Goal: Task Accomplishment & Management: Complete application form

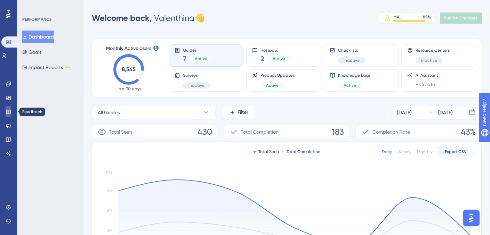
click at [8, 113] on icon at bounding box center [9, 112] width 6 height 6
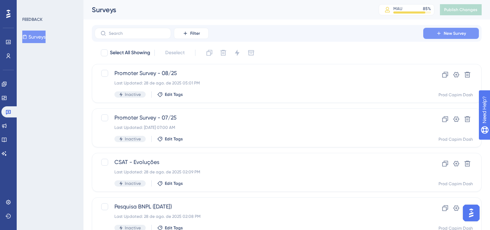
click at [461, 36] on span "New Survey" at bounding box center [455, 34] width 22 height 6
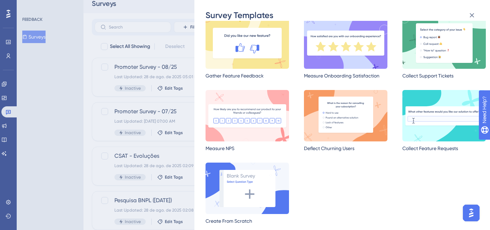
scroll to position [8, 0]
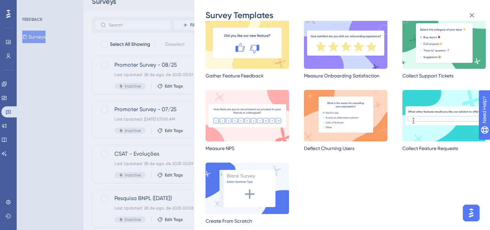
click at [272, 183] on img at bounding box center [247, 188] width 83 height 51
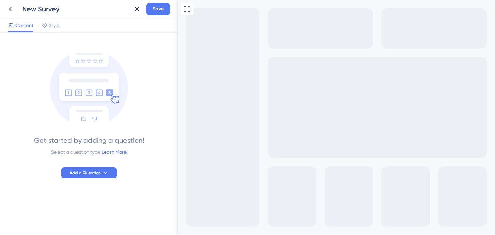
click at [46, 13] on div "New Survey" at bounding box center [75, 9] width 106 height 10
click at [100, 167] on div "Get started by adding a question! Select a question type Learn More. Add a Ques…" at bounding box center [88, 110] width 161 height 138
click at [101, 175] on button "Add a Question" at bounding box center [89, 173] width 56 height 11
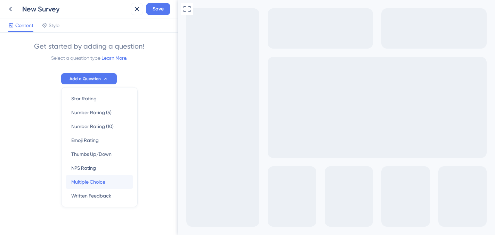
click at [104, 180] on div "Multiple Choice Multiple Choice" at bounding box center [99, 182] width 56 height 14
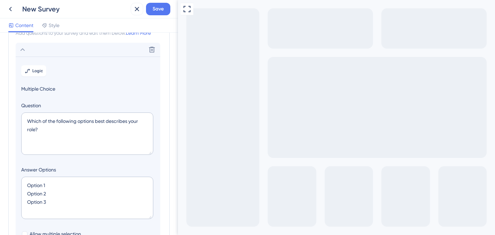
scroll to position [68, 0]
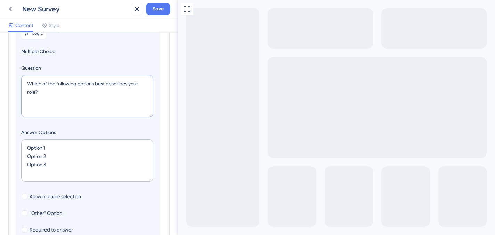
click at [80, 103] on textarea "Which of the following options best describes your role?" at bounding box center [87, 96] width 132 height 42
paste textarea "Pense no último tratamento que um novo paciente optou por não realizar. Qual er…"
type textarea "Pense no último tratamento que um novo paciente optou por não realizar. Qual er…"
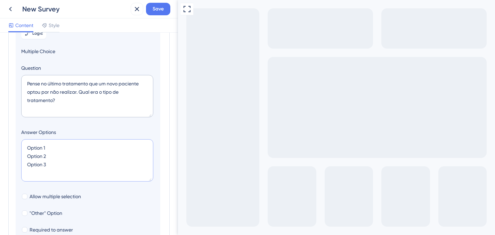
click at [34, 158] on textarea "Option 1 Option 2 Option 3" at bounding box center [87, 160] width 132 height 42
paste textarea "( ) Estético ( ) Corretivo (ortodontia, endodontia) ( ) Preventivo (limpeza, pr…"
type textarea "( ) Estético ( ) Corretivo (ortodontia, endodontia) ( ) Preventivo (limpeza, pr…"
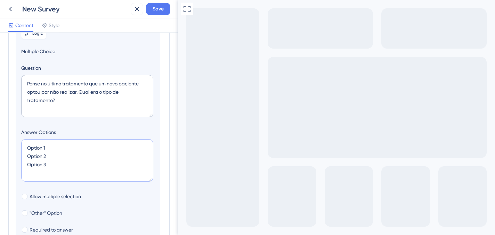
type input "216"
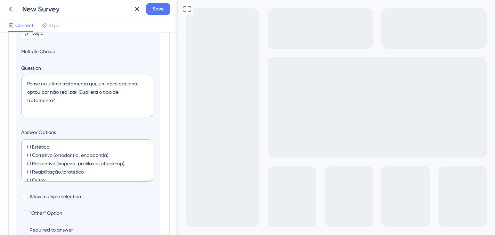
scroll to position [0, 0]
click at [32, 148] on textarea "( ) Estético ( ) Corretivo (ortodontia, endodontia) ( ) Preventivo (limpeza, pr…" at bounding box center [87, 160] width 132 height 42
type textarea "Estético Corretivo (ortodontia, endodontia) Preventivo (limpeza, profilaxia, ch…"
click at [25, 214] on div at bounding box center [25, 214] width 6 height 6
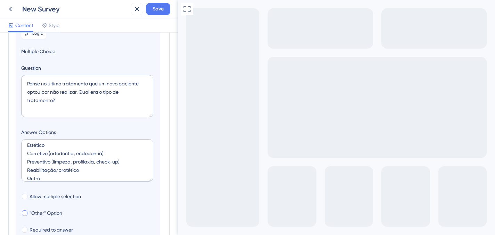
checkbox input "true"
type input "268"
click at [43, 177] on textarea "Estético Corretivo (ortodontia, endodontia) Preventivo (limpeza, profilaxia, ch…" at bounding box center [87, 160] width 132 height 42
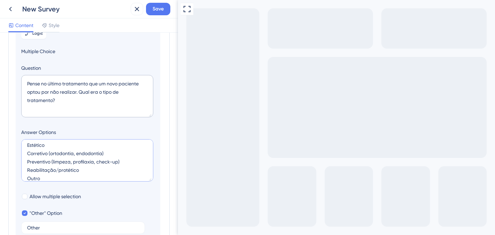
type textarea "Estético Corretivo (ortodontia, endodontia) Preventivo (limpeza, profilaxia, ch…"
type input "224"
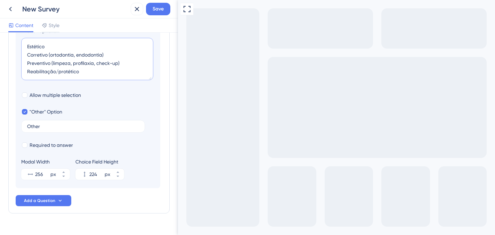
scroll to position [185, 0]
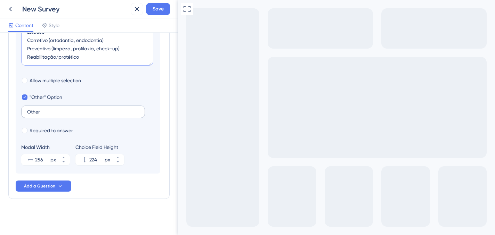
type textarea "Estético Corretivo (ortodontia, endodontia) Preventivo (limpeza, profilaxia, ch…"
click at [40, 111] on input "Other" at bounding box center [83, 112] width 112 height 5
type input "Outro"
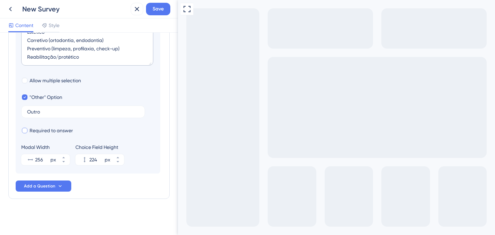
click at [66, 129] on span "Required to answer" at bounding box center [51, 131] width 43 height 8
checkbox input "true"
click at [50, 185] on span "Add a Question" at bounding box center [39, 187] width 31 height 6
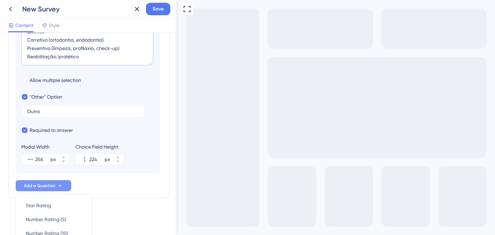
scroll to position [292, 0]
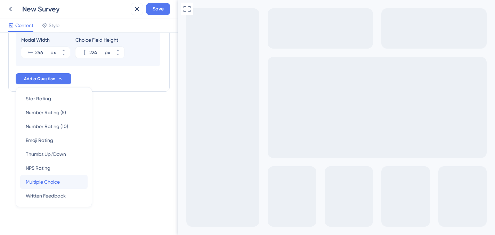
click at [53, 181] on span "Multiple Choice" at bounding box center [43, 182] width 34 height 8
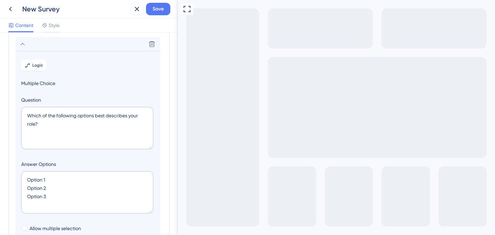
scroll to position [61, 0]
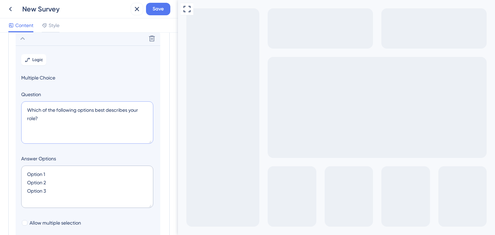
click at [50, 109] on textarea "Which of the following options best describes your role?" at bounding box center [87, 123] width 132 height 42
paste textarea "Qual era a faixa de preço deste tratamento"
type textarea "Qual era a faixa de preço deste tratamento?"
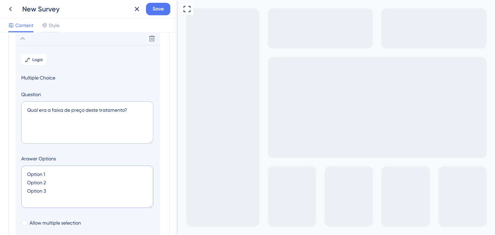
click at [73, 190] on textarea "Option 1 Option 2 Option 3" at bounding box center [87, 187] width 132 height 42
paste textarea "( ) Até R$ 500 ( ) R$ 501 a R$ 1.000 ( ) R$ 1.001 a R$ 3.000 ( ) Acima de R$ 3.…"
type textarea "( ) Até R$ 500 ( ) R$ 501 a R$ 1.000 ( ) R$ 1.001 a R$ 3.000 ( ) Acima de R$ 3.…"
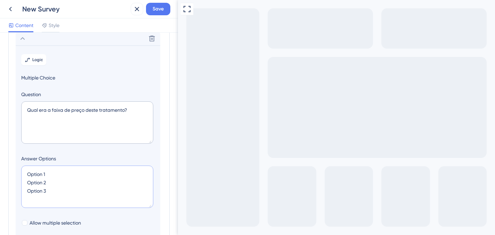
type input "172"
click at [32, 175] on textarea "( ) Até R$ 500 ( ) R$ 501 a R$ 1.000 ( ) R$ 1.001 a R$ 3.000 ( ) Acima de R$ 3.…" at bounding box center [87, 187] width 132 height 42
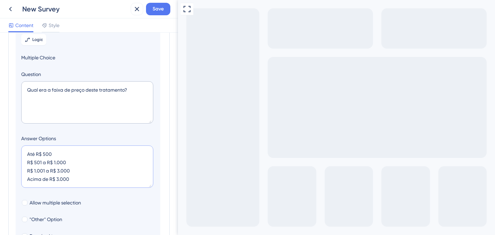
scroll to position [187, 0]
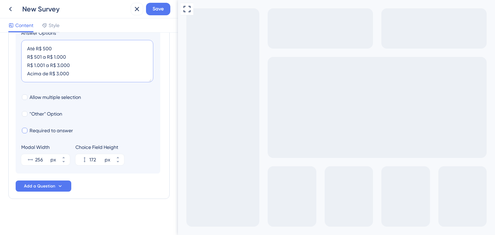
type textarea "Até R$ 500 R$ 501 a R$ 1.000 R$ 1.001 a R$ 3.000 Acima de R$ 3.000"
click at [46, 128] on span "Required to answer" at bounding box center [51, 131] width 43 height 8
checkbox input "true"
click at [51, 187] on span "Add a Question" at bounding box center [39, 187] width 31 height 6
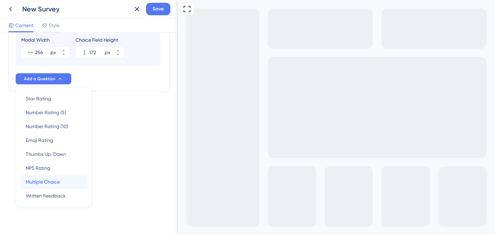
click at [50, 180] on span "Multiple Choice" at bounding box center [43, 182] width 34 height 8
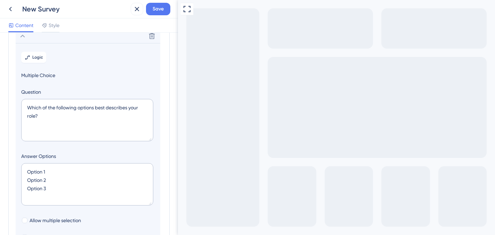
scroll to position [80, 0]
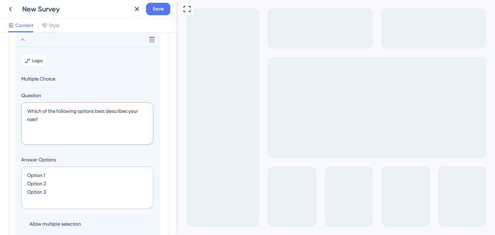
click at [43, 121] on textarea "Which of the following options best describes your role?" at bounding box center [87, 124] width 132 height 42
paste textarea "Como você costuma apresentar o preço do tratamento aos pacientes?"
type textarea "Como você costuma apresentar o preço do tratamento aos pacientes?"
click at [72, 190] on textarea "Option 1 Option 2 Option 3" at bounding box center [87, 188] width 132 height 42
paste textarea "( ) Apenas o valor total ( ) Apenas o valor da parcela ( ) Ambos (total e parce…"
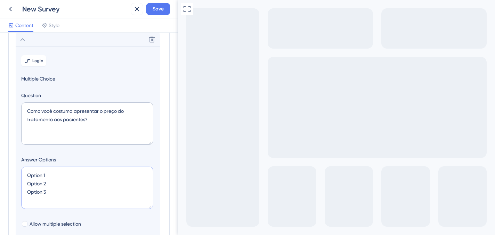
type textarea "( ) Apenas o valor total ( ) Apenas o valor da parcela ( ) Ambos (total e parce…"
type input "172"
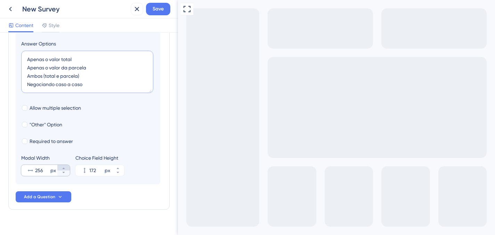
scroll to position [198, 0]
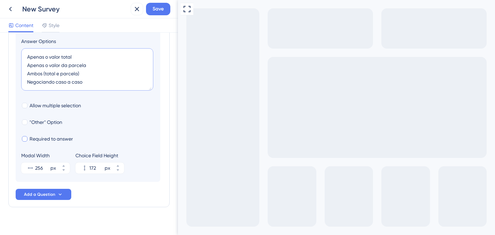
type textarea "Apenas o valor total Apenas o valor da parcela Ambos (total e parcela) Negocian…"
click at [40, 137] on span "Required to answer" at bounding box center [51, 139] width 43 height 8
checkbox input "true"
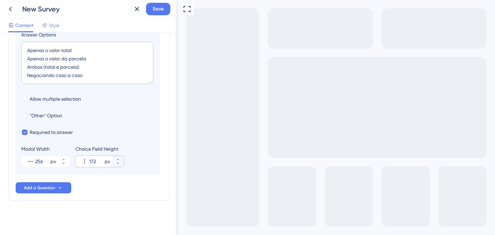
scroll to position [207, 0]
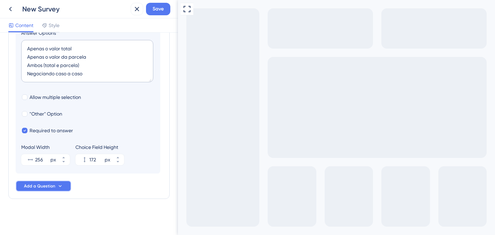
click at [55, 186] on button "Add a Question" at bounding box center [44, 186] width 56 height 11
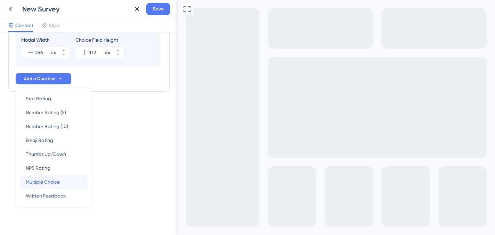
click at [56, 183] on span "Multiple Choice" at bounding box center [43, 182] width 34 height 8
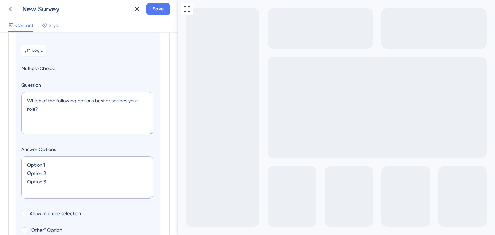
scroll to position [99, 0]
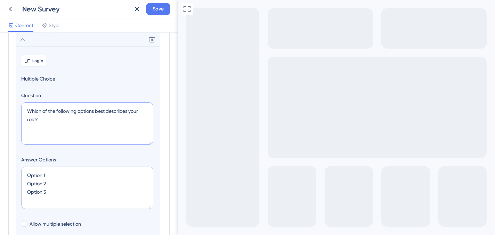
click at [55, 117] on textarea "Which of the following options best describes your role?" at bounding box center [87, 124] width 132 height 42
paste textarea "Em que momento você apresenta as formas de pagamento (cartão de crédito, parcel…"
type textarea "Em que momento você apresenta as formas de pagamento (cartão de crédito, parcel…"
click at [40, 182] on textarea "Option 1 Option 2 Option 3" at bounding box center [87, 188] width 132 height 42
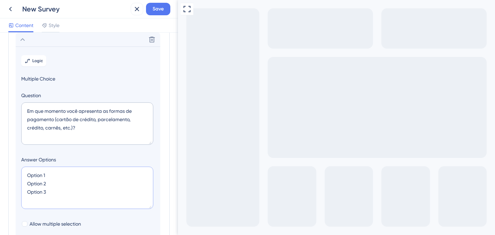
click at [40, 182] on textarea "Option 1 Option 2 Option 3" at bounding box center [87, 188] width 132 height 42
paste textarea "( ) Antes de mostrar o preço ( ) Junto com o preço ( ) Depois de mostrar o preç…"
type textarea "( ) Antes de mostrar o preço ( ) Junto com o preço ( ) Depois de mostrar o preç…"
type input "172"
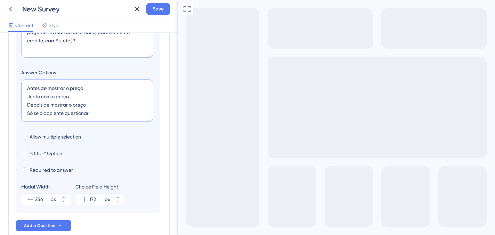
scroll to position [198, 0]
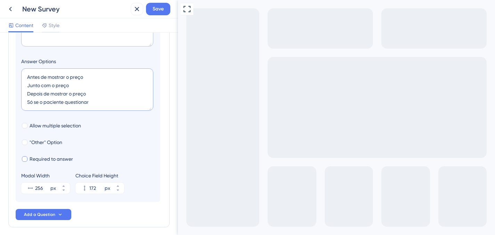
type textarea "Antes de mostrar o preço Junto com o preço Depois de mostrar o preço Só se o pa…"
click at [42, 160] on span "Required to answer" at bounding box center [51, 159] width 43 height 8
checkbox input "true"
click at [34, 214] on span "Add a Question" at bounding box center [39, 215] width 31 height 6
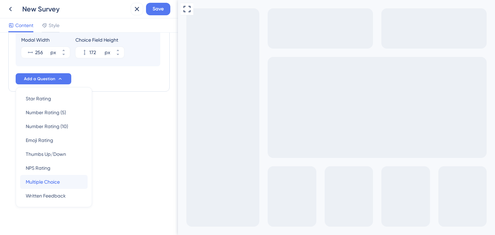
click at [45, 184] on span "Multiple Choice" at bounding box center [43, 182] width 34 height 8
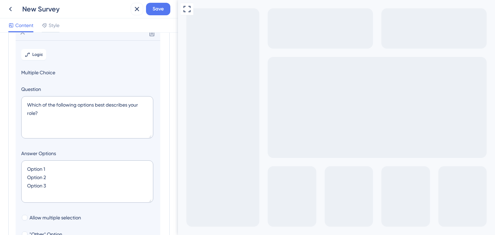
scroll to position [119, 0]
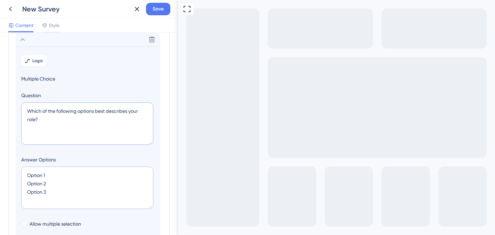
click at [41, 117] on textarea "Which of the following options best describes your role?" at bounding box center [87, 124] width 132 height 42
paste textarea "Quanto tempo se passou entre você apresentar o tratamento e o paciente dar uma …"
type textarea "Quanto tempo se passou entre você apresentar o tratamento e o paciente dar uma …"
paste textarea "( ) No momento da consulta ( ) Até 7 dias ( ) Entre 1 e 3 semanas ( ) Mais de u…"
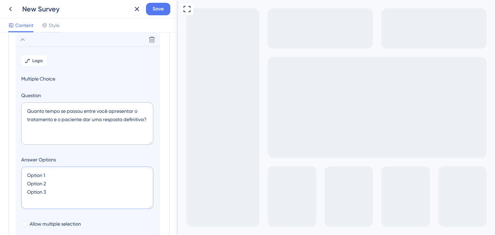
type textarea "( ) No momento da consulta ( ) Até 7 dias ( ) Entre 1 e 3 semanas ( ) Mais de u…"
type input "216"
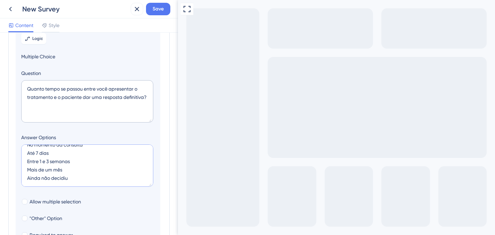
scroll to position [159, 0]
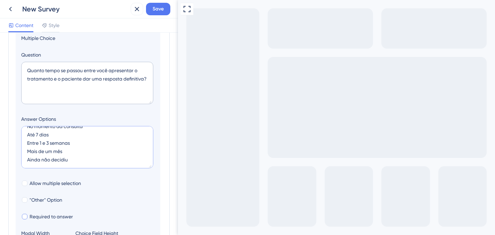
type textarea "No momento da consulta Até 7 dias Entre 1 e 3 semanas Mais de um mês Ainda não …"
click at [47, 214] on span "Required to answer" at bounding box center [51, 217] width 43 height 8
checkbox input "true"
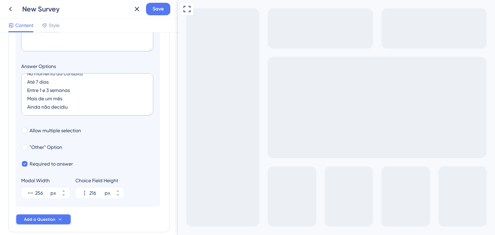
click at [59, 223] on button "Add a Question" at bounding box center [44, 219] width 56 height 11
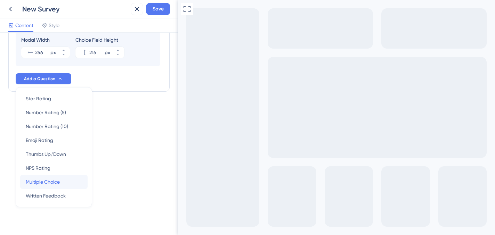
click at [56, 180] on span "Multiple Choice" at bounding box center [43, 182] width 34 height 8
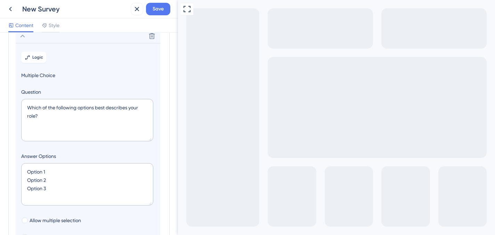
scroll to position [138, 0]
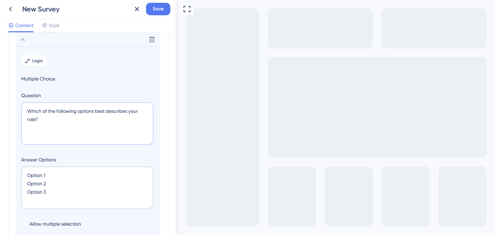
click at [60, 120] on textarea "Which of the following options best describes your role?" at bounding box center [87, 124] width 132 height 42
paste textarea "Quais foram os principais motivos relatados pelo paciente para não fechar o tra…"
type textarea "Quais foram os principais motivos relatados pelo paciente para não fechar o tra…"
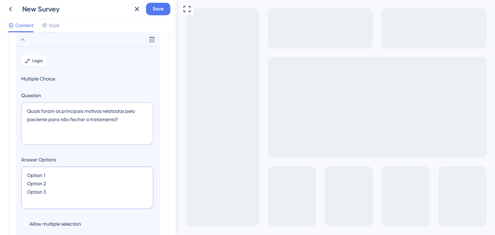
paste textarea "( ) Preço ( ) Forma de pagamento ( ) Medo / insegurança com o procedimento ( ) …"
type textarea "( ) Preço ( ) Forma de pagamento ( ) Medo / insegurança com o procedimento ( ) …"
type input "260"
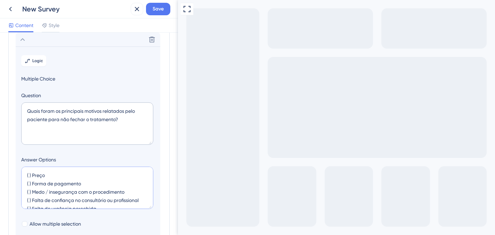
scroll to position [11, 0]
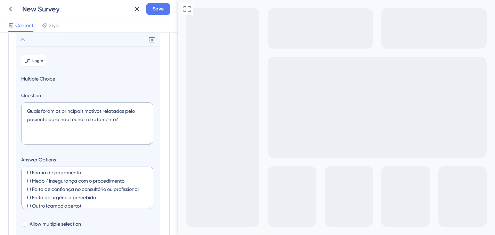
type textarea "( ) Preço ( ) Forma de pagamento ( ) Medo / insegurança com o procedimento ( ) …"
type input "216"
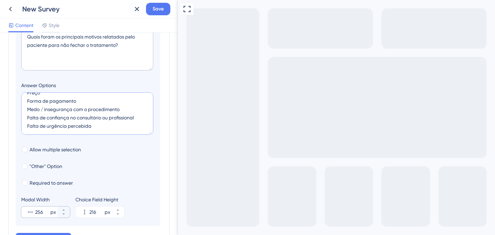
scroll to position [220, 0]
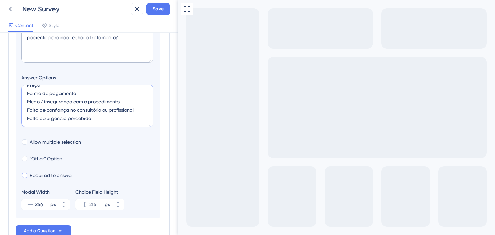
type textarea "Preço Forma de pagamento Medo / insegurança com o procedimento Falta de confian…"
click at [45, 176] on span "Required to answer" at bounding box center [51, 175] width 43 height 8
checkbox input "true"
click at [46, 229] on button "Add a Question" at bounding box center [44, 231] width 56 height 11
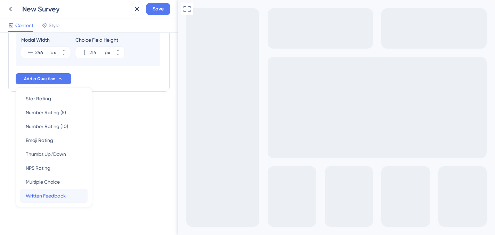
click at [56, 192] on span "Written Feedback" at bounding box center [46, 196] width 40 height 8
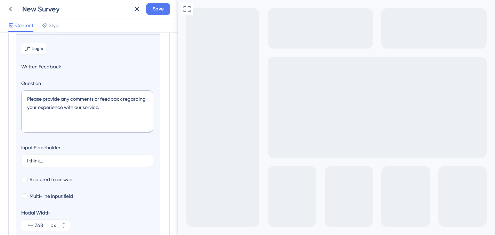
scroll to position [158, 0]
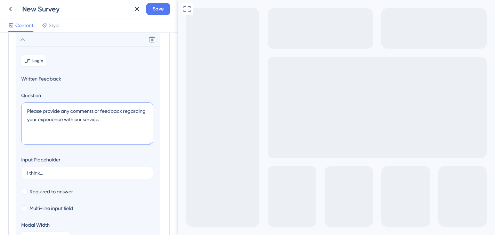
click at [82, 116] on textarea "Please provide any comments or feedback regarding your experience with our serv…" at bounding box center [87, 124] width 132 height 42
paste textarea "O que, na sua experiência, mais ajuda um paciente a aceitar fazer um tratamento?"
type textarea "O que, na sua experiência, mais ajuda um paciente a aceitar fazer um tratamento?"
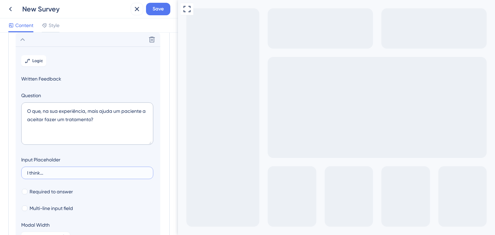
click at [41, 171] on input "I think..." at bounding box center [87, 173] width 120 height 5
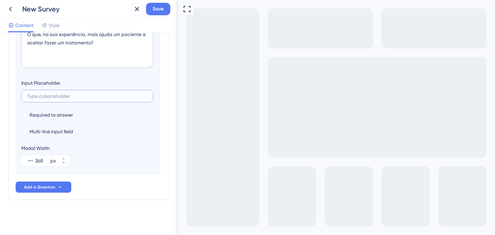
scroll to position [235, 0]
click at [52, 131] on span "Multi-line input field" at bounding box center [51, 131] width 43 height 8
checkbox input "true"
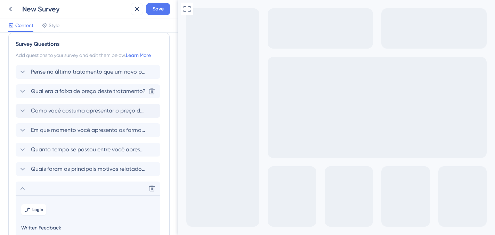
scroll to position [0, 0]
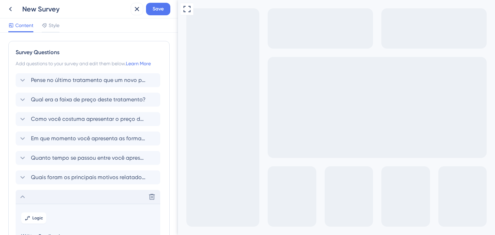
click at [23, 193] on icon at bounding box center [22, 197] width 8 height 8
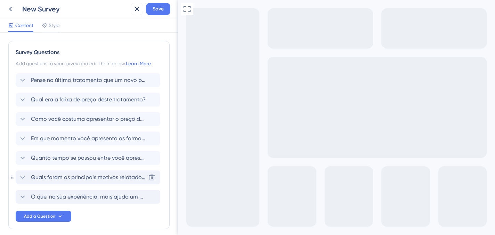
click at [34, 179] on span "Quais foram os principais motivos relatados pelo paciente para não fechar o tra…" at bounding box center [88, 178] width 115 height 8
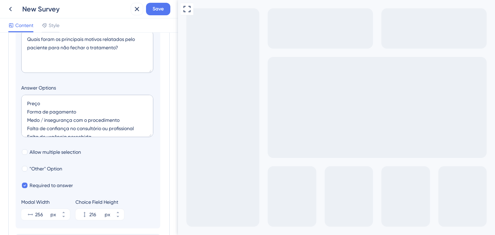
scroll to position [285, 0]
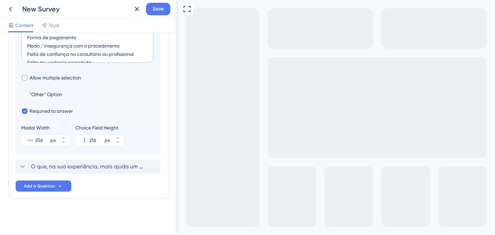
click at [48, 78] on span "Allow multiple selection" at bounding box center [55, 78] width 51 height 8
checkbox input "true"
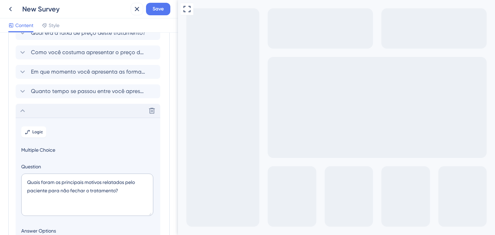
click at [40, 106] on div "Delete" at bounding box center [88, 111] width 145 height 14
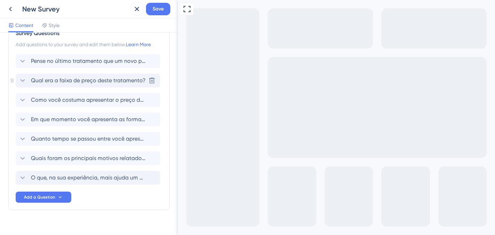
scroll to position [0, 0]
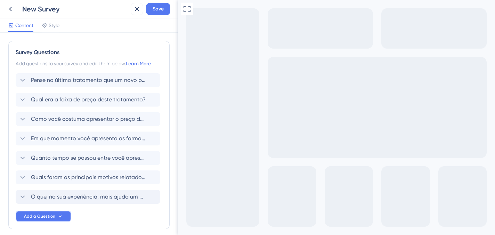
click at [54, 219] on button "Add a Question" at bounding box center [44, 216] width 56 height 11
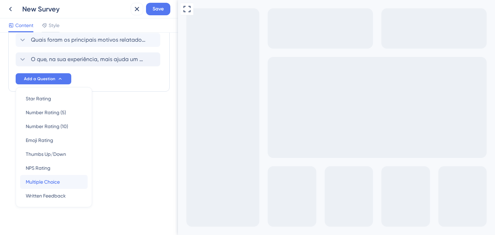
click at [49, 180] on span "Multiple Choice" at bounding box center [43, 182] width 34 height 8
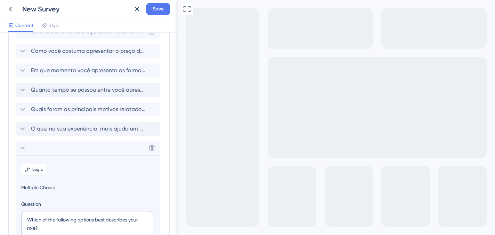
scroll to position [15, 0]
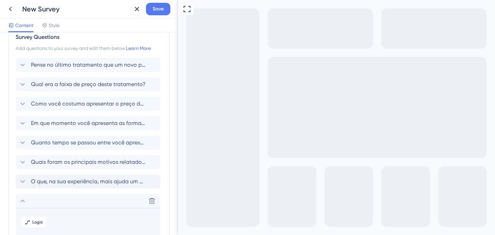
drag, startPoint x: 53, startPoint y: 199, endPoint x: 56, endPoint y: 53, distance: 146.1
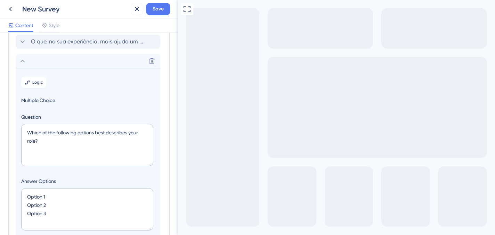
scroll to position [111, 0]
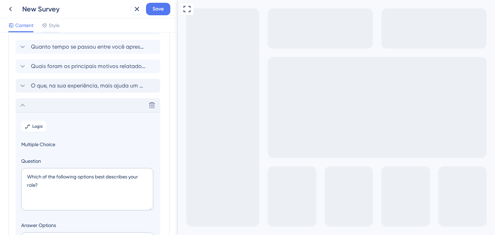
click at [29, 99] on div "Delete" at bounding box center [88, 105] width 145 height 14
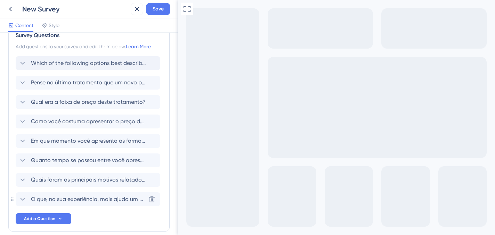
scroll to position [13, 0]
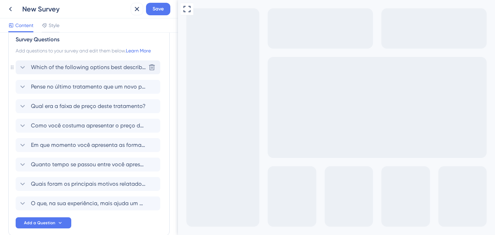
click at [68, 68] on span "Which of the following options best describes your role?" at bounding box center [88, 67] width 115 height 8
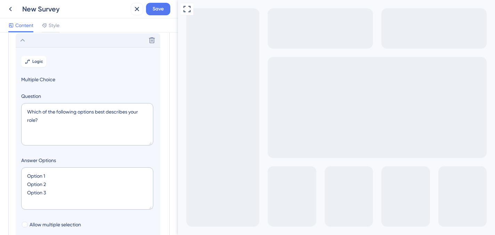
scroll to position [41, 0]
click at [50, 121] on textarea "Which of the following options best describes your role?" at bounding box center [87, 124] width 132 height 42
paste textarea "Queremos conhecer melhor como funciona o processo de fechamento de tratamentos …"
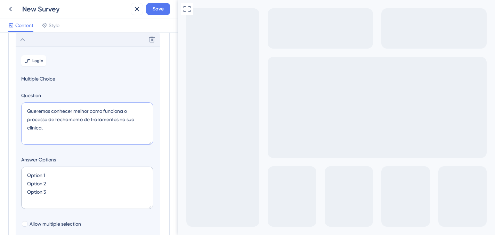
scroll to position [0, 0]
type textarea "Queremos conhecer melhor como funciona o processo de fechamento de tratamentos …"
drag, startPoint x: 52, startPoint y: 192, endPoint x: 22, endPoint y: 171, distance: 36.5
click at [22, 171] on textarea "Option 1 Option 2 Option 3" at bounding box center [87, 188] width 132 height 42
type textarea "R"
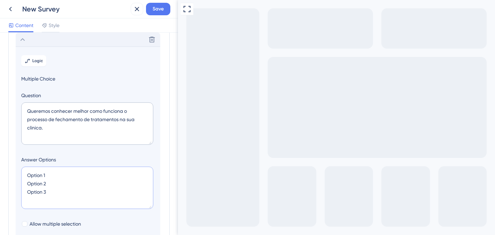
type input "40"
type textarea "Responder pesquisa!"
click at [131, 81] on span "Multiple Choice" at bounding box center [88, 79] width 134 height 8
click at [38, 41] on div "Delete" at bounding box center [88, 40] width 145 height 14
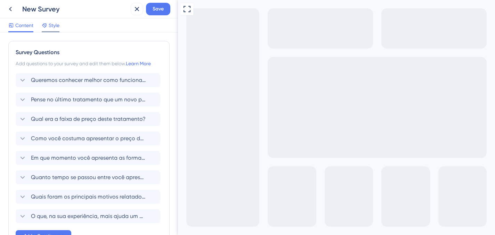
click at [49, 28] on span "Style" at bounding box center [54, 25] width 11 height 8
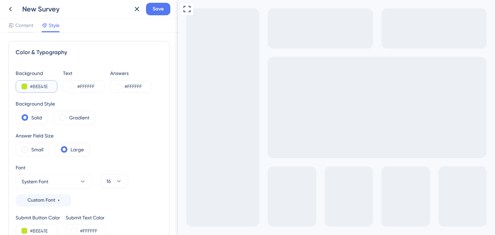
click at [32, 87] on input "#BEE41E" at bounding box center [44, 86] width 29 height 8
paste input "CCB7FF"
type input "#CCB7FF"
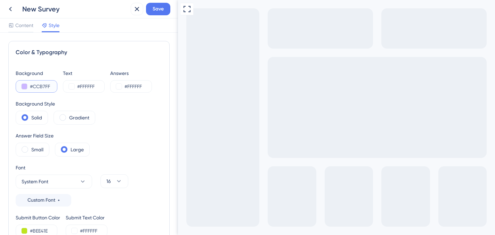
type input "#CCB7FF"
click at [86, 88] on input "#FFFFFF" at bounding box center [91, 86] width 29 height 8
type input "#32205F"
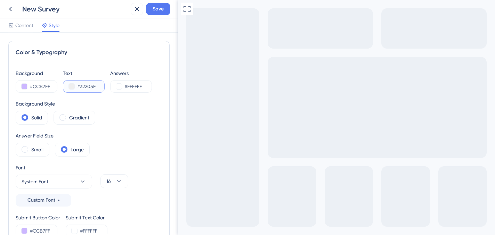
type input "#32205F"
click at [109, 120] on div "Background Style Solid Gradient" at bounding box center [89, 112] width 147 height 25
click at [94, 121] on div "Gradient" at bounding box center [75, 118] width 42 height 14
click at [14, 118] on div "Color & Typography Background #CCB7FF Text #32205F Answers #FFFFFF Background S…" at bounding box center [88, 143] width 161 height 204
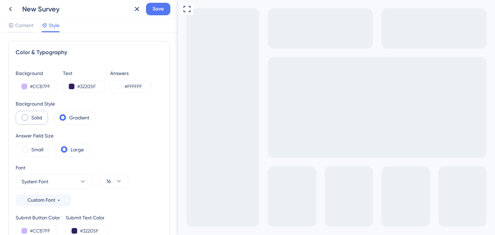
click at [25, 115] on span at bounding box center [25, 117] width 7 height 7
click at [30, 115] on input "radio" at bounding box center [30, 115] width 0 height 0
click at [32, 149] on label "Small" at bounding box center [37, 150] width 12 height 8
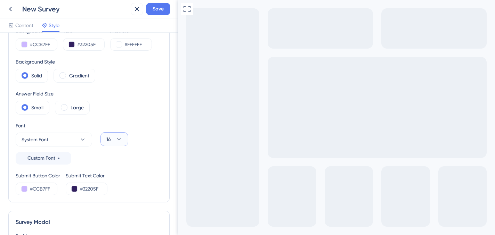
click at [120, 138] on icon at bounding box center [119, 139] width 4 height 2
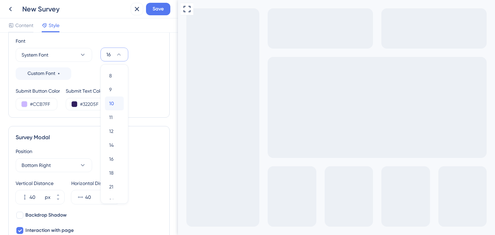
click at [114, 105] on div "10 10" at bounding box center [114, 104] width 10 height 14
click at [118, 50] on button "10" at bounding box center [115, 55] width 28 height 14
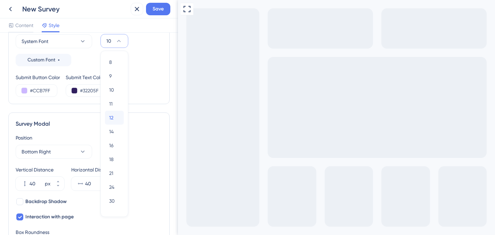
click at [113, 116] on div "12 12" at bounding box center [114, 118] width 10 height 14
click at [113, 116] on div "Survey Modal Position Bottom Right Vertical Distance 40 px Horizontal Distance …" at bounding box center [88, 208] width 161 height 190
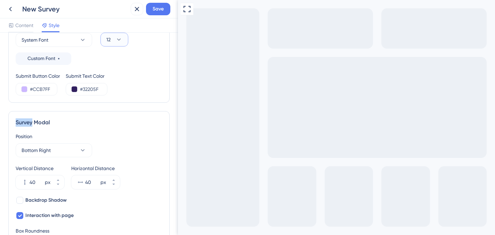
click at [123, 39] on button "12" at bounding box center [115, 40] width 28 height 14
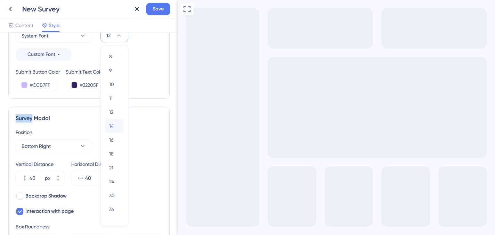
click at [113, 127] on span "14" at bounding box center [111, 126] width 5 height 8
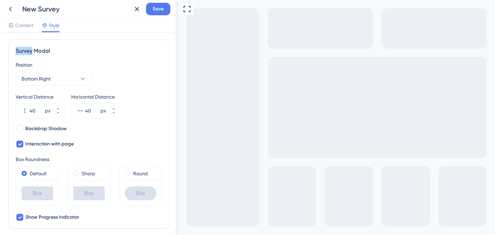
scroll to position [217, 0]
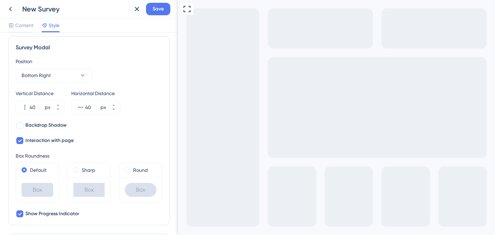
click at [67, 53] on div "Survey Modal Position Bottom Right Vertical Distance 40 px Horizontal Distance …" at bounding box center [88, 131] width 161 height 190
click at [62, 77] on button "Bottom Right" at bounding box center [54, 76] width 77 height 14
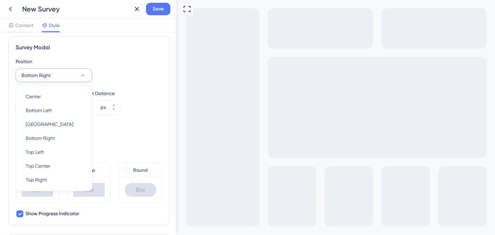
scroll to position [221, 0]
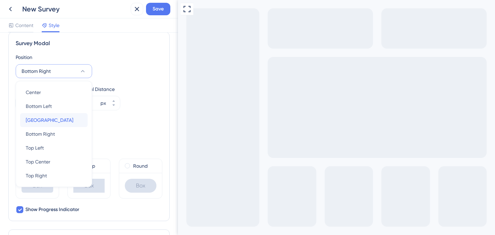
click at [59, 123] on div "[GEOGRAPHIC_DATA]" at bounding box center [54, 120] width 56 height 14
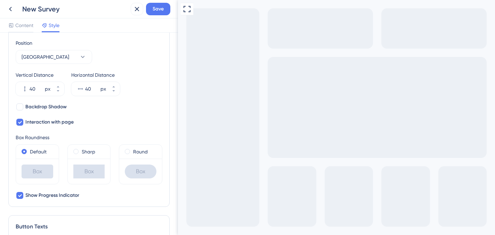
scroll to position [237, 0]
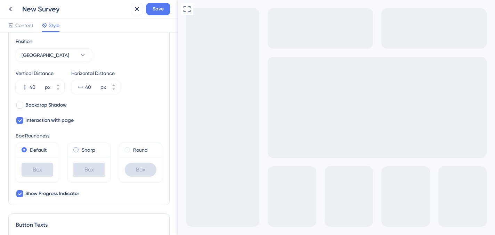
click at [86, 150] on label "Sharp" at bounding box center [89, 150] width 14 height 8
click at [128, 152] on div "Round" at bounding box center [141, 150] width 32 height 8
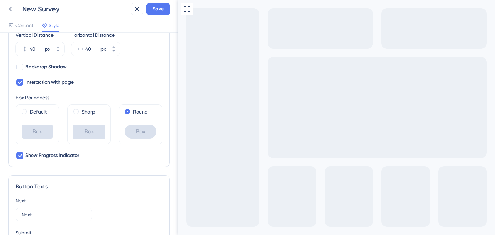
scroll to position [286, 0]
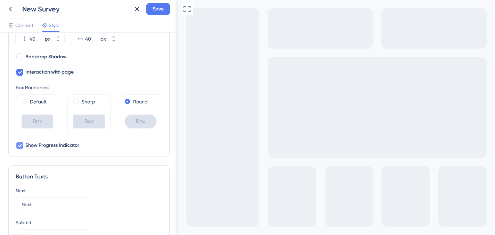
click at [70, 145] on span "Show Progress Indicator" at bounding box center [52, 146] width 54 height 8
checkbox input "false"
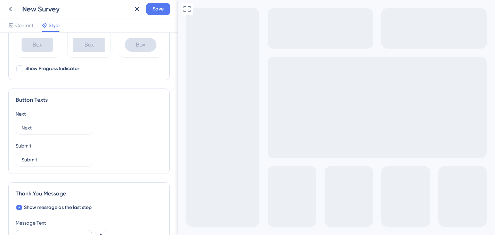
scroll to position [384, 0]
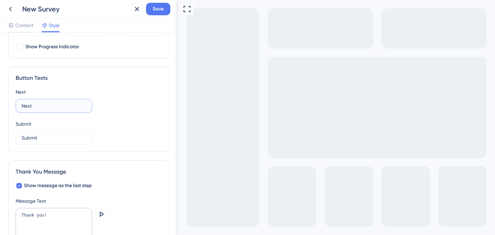
click at [75, 105] on input "Next" at bounding box center [54, 106] width 65 height 8
type input "Próximo"
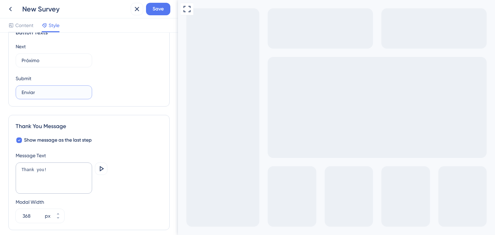
scroll to position [444, 0]
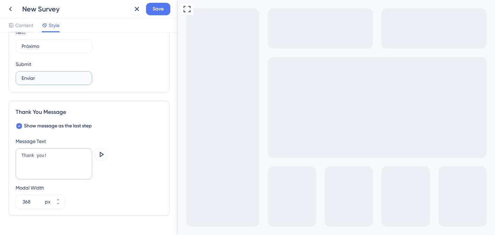
type input "Enviar"
click at [35, 154] on textarea "Thank you!" at bounding box center [54, 164] width 77 height 31
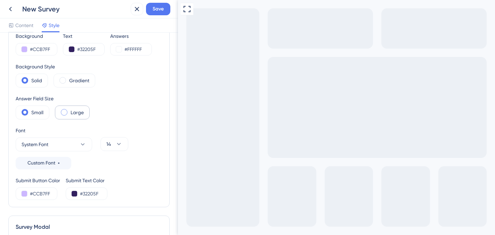
scroll to position [15, 0]
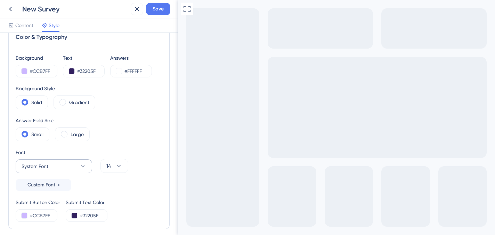
type textarea "Obrigada!"
click at [71, 165] on button "System Font" at bounding box center [54, 167] width 77 height 14
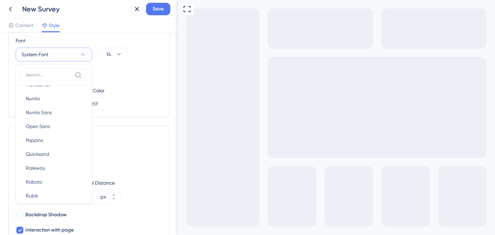
scroll to position [117, 0]
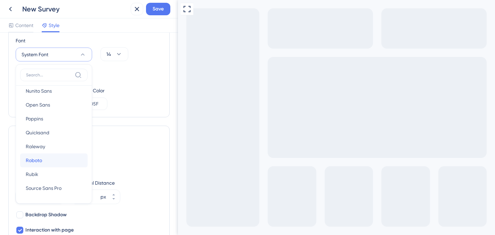
click at [49, 162] on button "Roboto Roboto" at bounding box center [53, 161] width 67 height 14
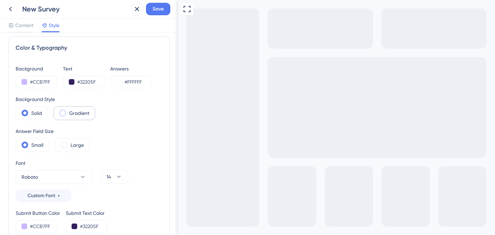
scroll to position [0, 0]
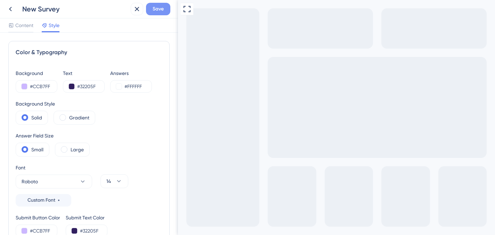
click at [157, 11] on span "Save" at bounding box center [158, 9] width 11 height 8
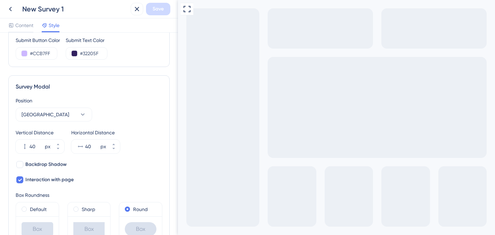
scroll to position [188, 0]
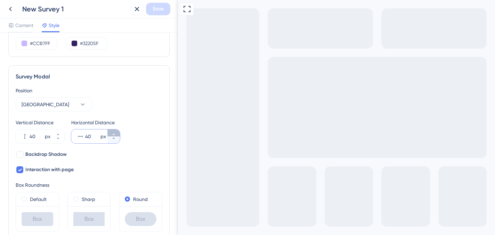
click at [118, 133] on button "40 px" at bounding box center [113, 133] width 13 height 7
click at [118, 133] on button "47 px" at bounding box center [113, 133] width 13 height 7
click at [118, 133] on button "48 px" at bounding box center [113, 133] width 13 height 7
click at [118, 133] on button "49 px" at bounding box center [113, 133] width 13 height 7
click at [118, 133] on button "50 px" at bounding box center [113, 133] width 13 height 7
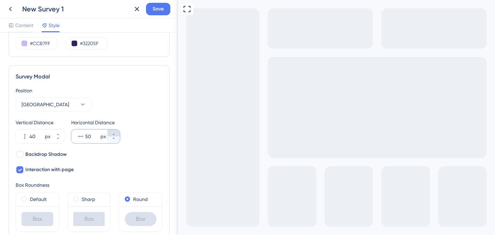
type input "51"
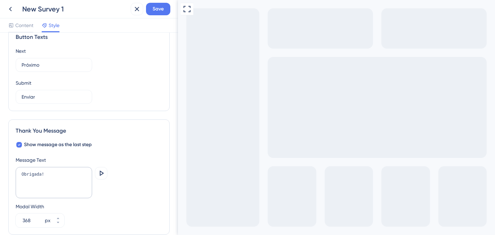
scroll to position [461, 0]
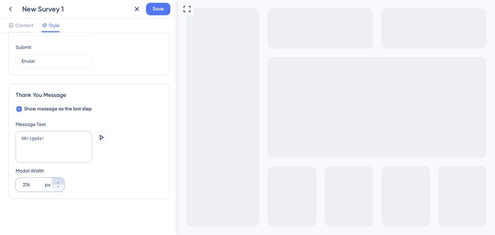
click at [59, 182] on icon at bounding box center [58, 183] width 4 height 4
type input "377"
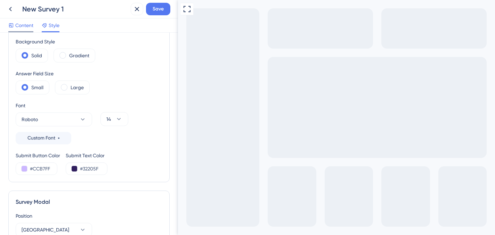
click at [17, 30] on div "Content" at bounding box center [20, 26] width 25 height 11
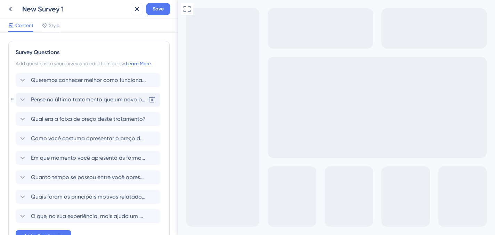
click at [41, 105] on div "Pense no último tratamento que um novo paciente optou por não realizar. Qual er…" at bounding box center [88, 100] width 145 height 14
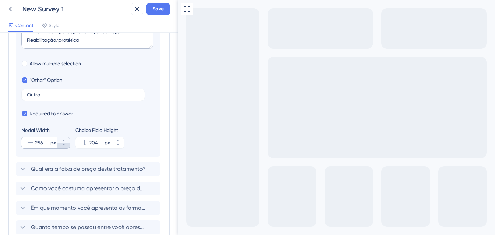
scroll to position [221, 0]
click at [117, 140] on icon at bounding box center [118, 140] width 4 height 4
click at [117, 150] on section "Logic Multiple Choice Question Pense no último tratamento que um novo paciente …" at bounding box center [88, 21] width 145 height 271
click at [117, 148] on button "212 px" at bounding box center [118, 146] width 13 height 6
click at [117, 148] on button "211 px" at bounding box center [118, 146] width 13 height 6
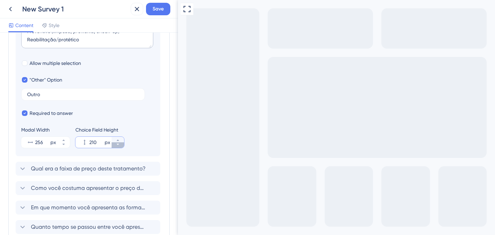
click at [117, 148] on button "210 px" at bounding box center [118, 146] width 13 height 6
click at [117, 148] on button "209 px" at bounding box center [118, 146] width 13 height 6
click at [117, 148] on button "208 px" at bounding box center [118, 146] width 13 height 6
click at [117, 148] on button "207 px" at bounding box center [118, 146] width 13 height 6
click at [117, 148] on button "206 px" at bounding box center [118, 146] width 13 height 6
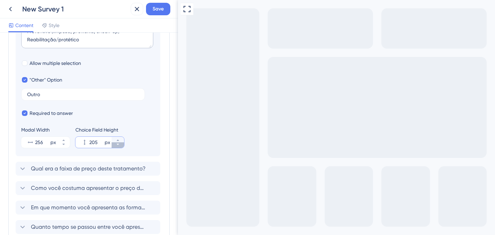
click at [117, 148] on button "205 px" at bounding box center [118, 146] width 13 height 6
click at [117, 146] on icon at bounding box center [118, 145] width 4 height 4
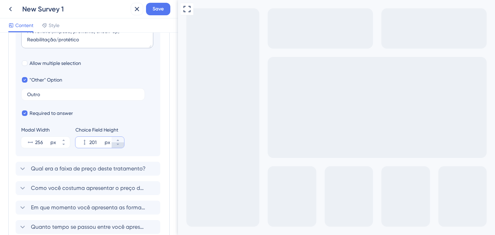
type input "200"
click at [62, 142] on button "344 px" at bounding box center [63, 140] width 13 height 6
click at [62, 142] on icon at bounding box center [64, 140] width 4 height 4
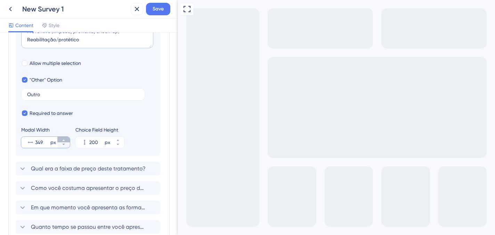
click at [62, 142] on icon at bounding box center [64, 140] width 4 height 4
click at [62, 146] on icon at bounding box center [64, 145] width 4 height 4
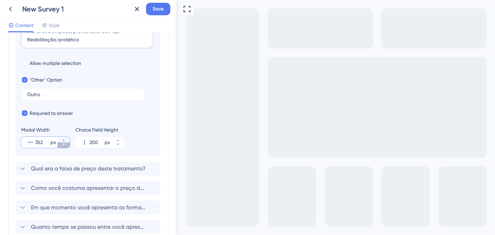
click at [62, 146] on icon at bounding box center [64, 145] width 4 height 4
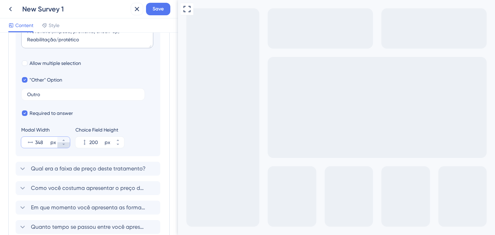
type input "347"
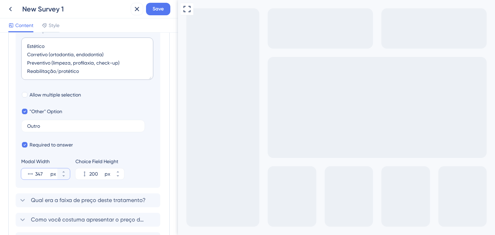
scroll to position [145, 0]
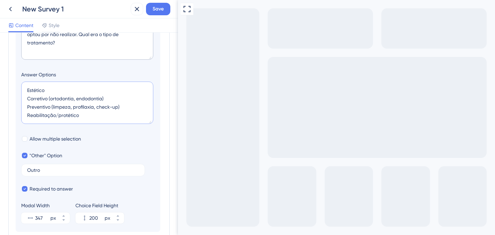
drag, startPoint x: 123, startPoint y: 106, endPoint x: 52, endPoint y: 109, distance: 71.4
click at [52, 109] on textarea "Estético Corretivo (ortodontia, endodontia) Preventivo (limpeza, profilaxia, ch…" at bounding box center [87, 103] width 132 height 42
click at [58, 108] on textarea "Estético Corretivo (ortodontia, endodontia) Preventivo (limpeza, profilaxia, ch…" at bounding box center [87, 103] width 132 height 42
click at [89, 106] on textarea "Estético Corretivo (ortodontia, endodontia) Preventivo (limpeza, profilaxia, ch…" at bounding box center [87, 103] width 132 height 42
click at [118, 107] on textarea "Estético Corretivo (ortodontia, endodontia) Preventivo (limpeza, profilaxia, ch…" at bounding box center [87, 103] width 132 height 42
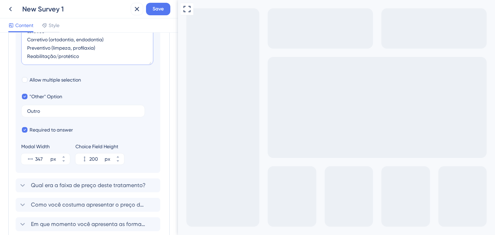
scroll to position [245, 0]
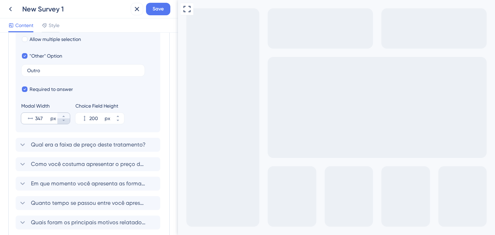
type textarea "Estético Corretivo (ortodontia, endodontia) Preventivo (limpeza, profilaxia) Re…"
click at [67, 120] on button "308 px" at bounding box center [63, 122] width 13 height 6
click at [67, 120] on button "307 px" at bounding box center [63, 122] width 13 height 6
click at [67, 120] on button "306 px" at bounding box center [63, 122] width 13 height 6
click at [66, 116] on button "305 px" at bounding box center [63, 116] width 13 height 6
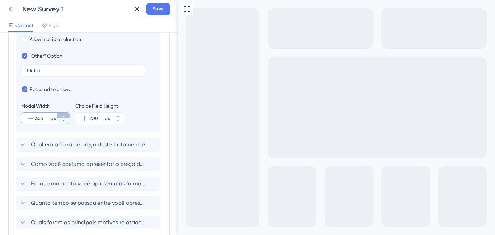
click at [66, 116] on button "306 px" at bounding box center [63, 116] width 13 height 6
click at [66, 116] on button "307 px" at bounding box center [63, 116] width 13 height 6
click at [66, 116] on button "308 px" at bounding box center [63, 116] width 13 height 6
click at [66, 116] on button "309 px" at bounding box center [63, 116] width 13 height 6
type input "310"
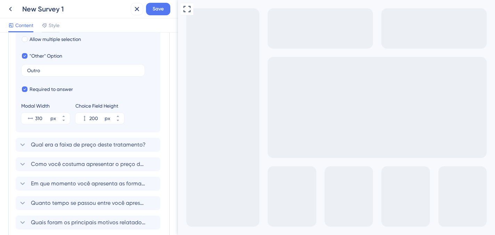
click at [78, 93] on div "Required to answer" at bounding box center [88, 89] width 134 height 8
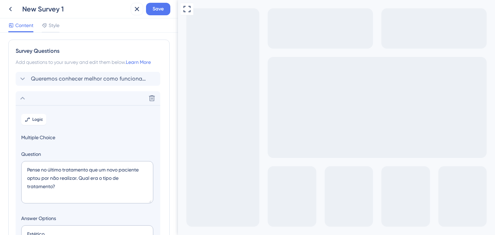
scroll to position [0, 0]
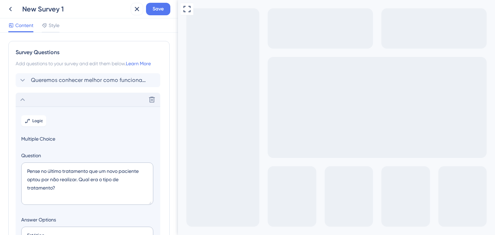
click at [49, 100] on div "Delete" at bounding box center [88, 100] width 145 height 14
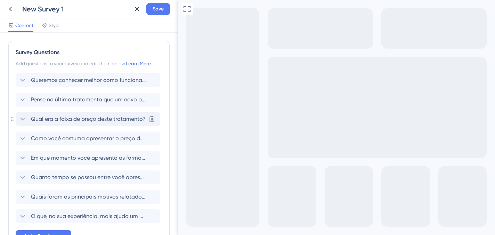
click at [42, 115] on span "Qual era a faixa de preço deste tratamento?" at bounding box center [88, 119] width 115 height 8
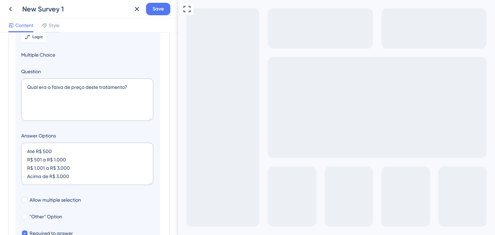
scroll to position [115, 0]
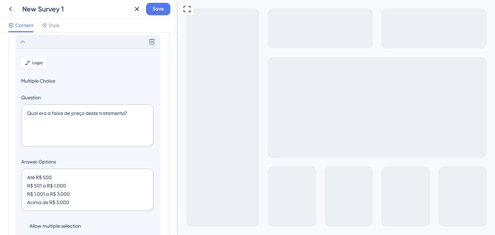
click at [38, 46] on div "Delete" at bounding box center [88, 42] width 145 height 14
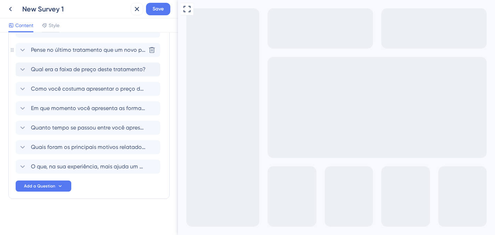
scroll to position [50, 0]
click at [48, 72] on span "Qual era a faixa de preço deste tratamento?" at bounding box center [88, 69] width 115 height 8
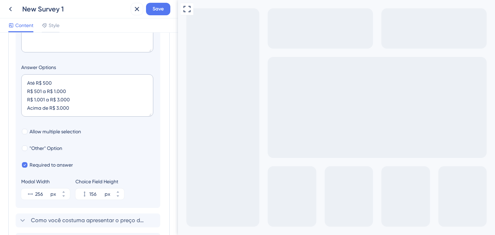
scroll to position [188, 0]
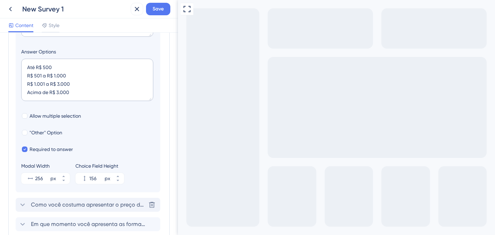
click at [57, 201] on div "Como você costuma apresentar o preço do tratamento aos pacientes? [GEOGRAPHIC_D…" at bounding box center [88, 205] width 145 height 14
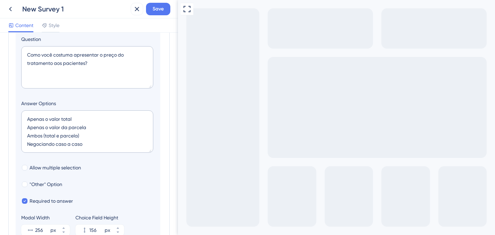
scroll to position [205, 0]
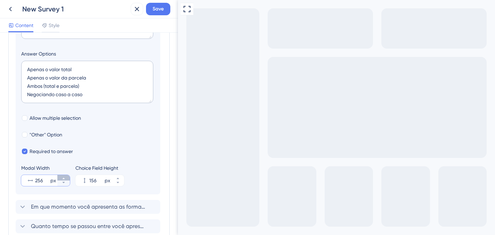
click at [66, 179] on button "256 px" at bounding box center [63, 178] width 13 height 6
click at [66, 179] on button "257 px" at bounding box center [63, 178] width 13 height 6
click at [66, 179] on button "258 px" at bounding box center [63, 178] width 13 height 6
click at [66, 179] on button "259 px" at bounding box center [63, 178] width 13 height 6
click at [66, 179] on button "260 px" at bounding box center [63, 178] width 13 height 6
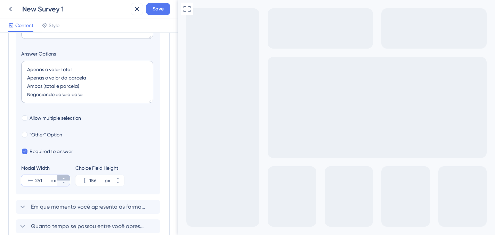
click at [66, 179] on button "261 px" at bounding box center [63, 178] width 13 height 6
type input "262"
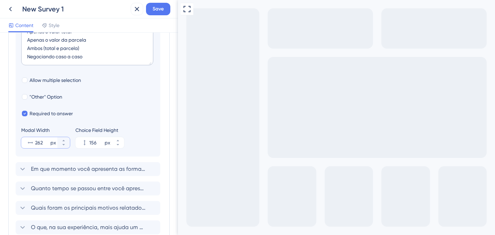
scroll to position [243, 0]
click at [53, 170] on span "Em que momento você apresenta as formas de pagamento (cartão de crédito, parcel…" at bounding box center [88, 169] width 115 height 8
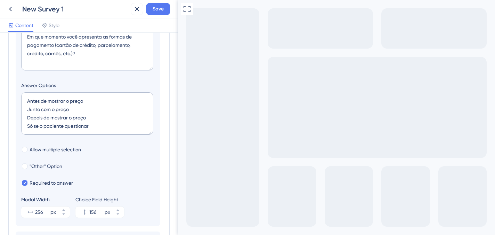
scroll to position [195, 0]
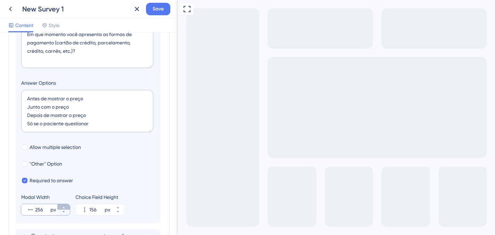
click at [67, 206] on button "256 px" at bounding box center [63, 208] width 13 height 6
click at [67, 206] on button "257 px" at bounding box center [63, 208] width 13 height 6
click at [67, 206] on button "258 px" at bounding box center [63, 208] width 13 height 6
click at [67, 206] on button "259 px" at bounding box center [63, 208] width 13 height 6
click at [67, 206] on button "260 px" at bounding box center [63, 208] width 13 height 6
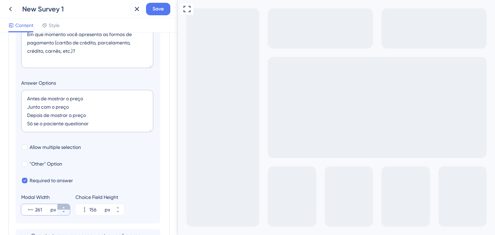
click at [67, 206] on button "261 px" at bounding box center [63, 208] width 13 height 6
click at [67, 206] on button "262 px" at bounding box center [63, 208] width 13 height 6
click at [67, 206] on button "263 px" at bounding box center [63, 208] width 13 height 6
click at [67, 206] on button "264 px" at bounding box center [63, 208] width 13 height 6
click at [67, 206] on button "265 px" at bounding box center [63, 208] width 13 height 6
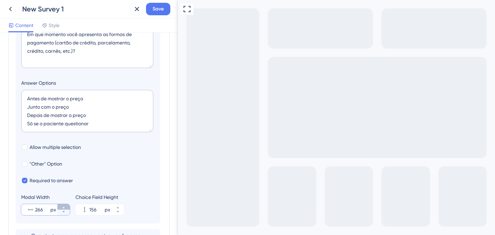
click at [67, 206] on button "266 px" at bounding box center [63, 208] width 13 height 6
click at [67, 206] on button "267 px" at bounding box center [63, 208] width 13 height 6
click at [67, 206] on button "268 px" at bounding box center [63, 208] width 13 height 6
click at [67, 206] on button "269 px" at bounding box center [63, 208] width 13 height 6
click at [67, 206] on button "270 px" at bounding box center [63, 208] width 13 height 6
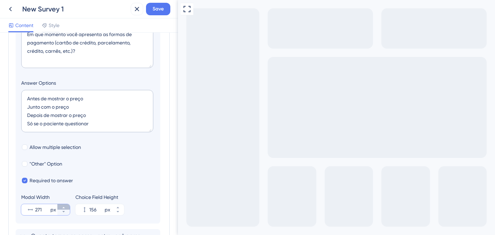
click at [67, 206] on button "271 px" at bounding box center [63, 208] width 13 height 6
type input "272"
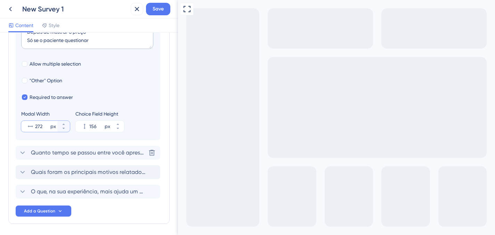
scroll to position [287, 0]
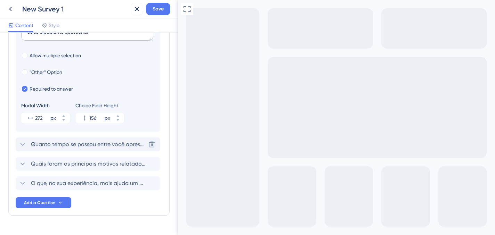
click at [58, 151] on div "Quanto tempo se passou entre você apresentar o tratamento e o paciente dar uma …" at bounding box center [88, 145] width 145 height 14
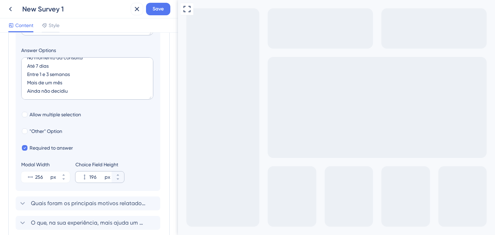
scroll to position [256, 0]
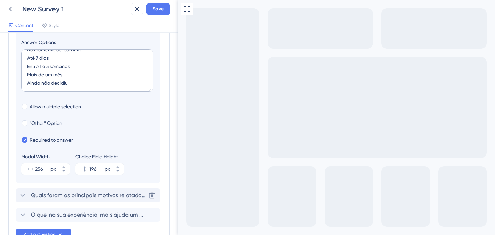
click at [94, 198] on span "Quais foram os principais motivos relatados pelo paciente para não fechar o tra…" at bounding box center [88, 196] width 115 height 8
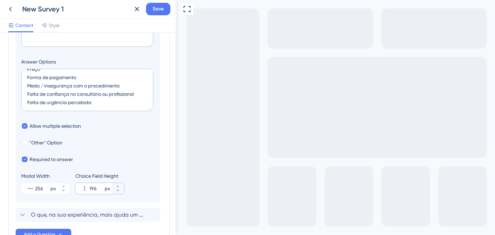
scroll to position [257, 0]
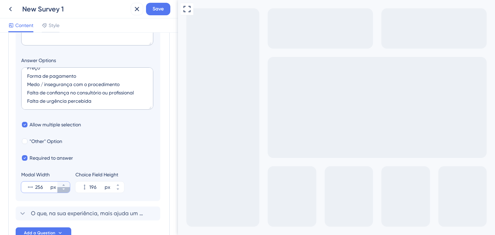
click at [66, 187] on button "256 px" at bounding box center [63, 190] width 13 height 6
click at [66, 186] on button "256 px" at bounding box center [63, 185] width 13 height 6
click at [66, 186] on button "257 px" at bounding box center [63, 185] width 13 height 6
click at [66, 186] on button "258 px" at bounding box center [63, 185] width 13 height 6
click at [66, 186] on button "259 px" at bounding box center [63, 185] width 13 height 6
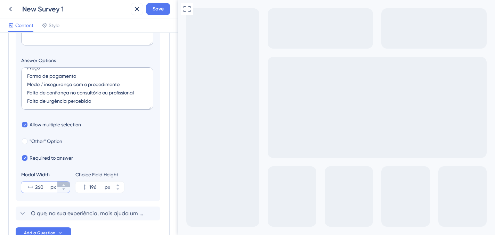
click at [66, 186] on button "260 px" at bounding box center [63, 185] width 13 height 6
click at [66, 186] on button "261 px" at bounding box center [63, 185] width 13 height 6
click at [66, 186] on button "262 px" at bounding box center [63, 185] width 13 height 6
click at [66, 186] on button "263 px" at bounding box center [63, 185] width 13 height 6
click at [66, 186] on button "264 px" at bounding box center [63, 185] width 13 height 6
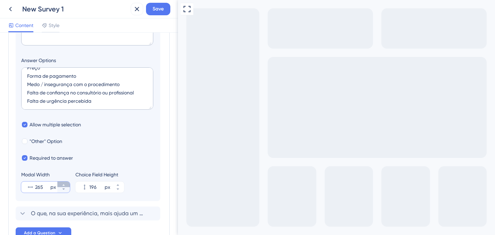
click at [66, 186] on button "265 px" at bounding box center [63, 185] width 13 height 6
click at [66, 186] on button "266 px" at bounding box center [63, 185] width 13 height 6
click at [66, 186] on button "267 px" at bounding box center [63, 185] width 13 height 6
click at [66, 186] on button "268 px" at bounding box center [63, 185] width 13 height 6
click at [66, 186] on button "269 px" at bounding box center [63, 185] width 13 height 6
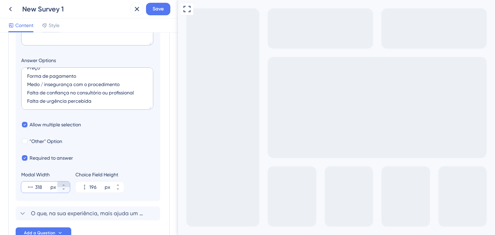
click at [66, 186] on button "318 px" at bounding box center [63, 185] width 13 height 6
type input "320"
click at [47, 84] on textarea "Preço Forma de pagamento Medo / insegurança com o procedimento Falta de confian…" at bounding box center [87, 88] width 132 height 42
click at [81, 92] on textarea "Preço Forma de pagamento Insegurança com o procedimento Falta de confiança no c…" at bounding box center [87, 88] width 132 height 42
type textarea "Preço Forma de pagamento Insegurança com o procedimento Falta de confiança no c…"
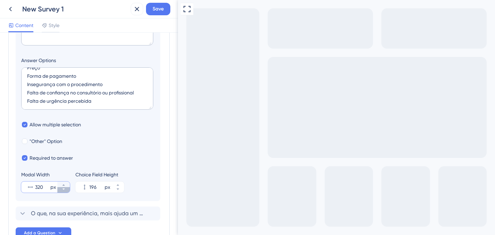
click at [65, 187] on icon at bounding box center [64, 189] width 4 height 4
click at [64, 187] on icon at bounding box center [64, 185] width 4 height 4
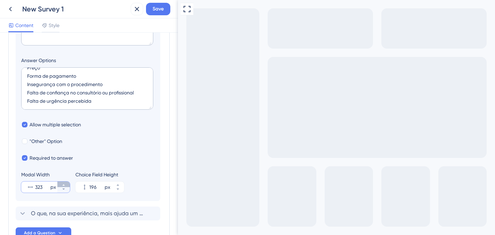
click at [64, 187] on icon at bounding box center [64, 185] width 4 height 4
type input "325"
click at [112, 94] on textarea "Preço Forma de pagamento Insegurança com o procedimento Falta de confiança no c…" at bounding box center [87, 88] width 132 height 42
click at [129, 96] on textarea "Preço Forma de pagamento Insegurança com o procedimento Falta de confiança no c…" at bounding box center [87, 88] width 132 height 42
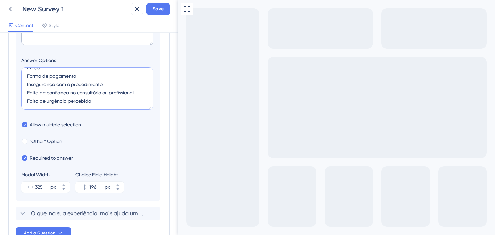
click at [129, 96] on textarea "Preço Forma de pagamento Insegurança com o procedimento Falta de confiança no c…" at bounding box center [87, 88] width 132 height 42
type textarea "Preço Forma de pagamento Insegurança com o procedimento Falta de confiança no c…"
click at [68, 190] on button "325 px" at bounding box center [63, 190] width 13 height 6
click at [68, 190] on button "324 px" at bounding box center [63, 190] width 13 height 6
click at [68, 190] on button "323 px" at bounding box center [63, 190] width 13 height 6
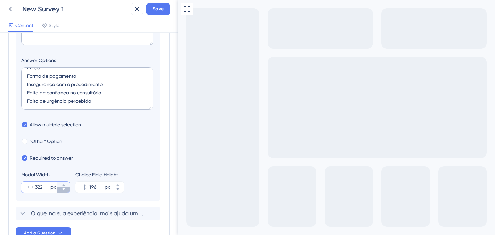
click at [68, 190] on button "322 px" at bounding box center [63, 190] width 13 height 6
click at [68, 190] on button "321 px" at bounding box center [63, 190] width 13 height 6
click at [68, 190] on button "320 px" at bounding box center [63, 190] width 13 height 6
click at [68, 190] on button "319 px" at bounding box center [63, 190] width 13 height 6
click at [68, 190] on button "318 px" at bounding box center [63, 190] width 13 height 6
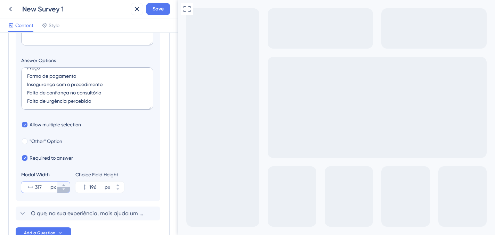
click at [68, 190] on button "317 px" at bounding box center [63, 190] width 13 height 6
click at [68, 190] on button "316 px" at bounding box center [63, 190] width 13 height 6
click at [68, 190] on button "315 px" at bounding box center [63, 190] width 13 height 6
click at [68, 190] on button "314 px" at bounding box center [63, 190] width 13 height 6
click at [68, 190] on button "313 px" at bounding box center [63, 190] width 13 height 6
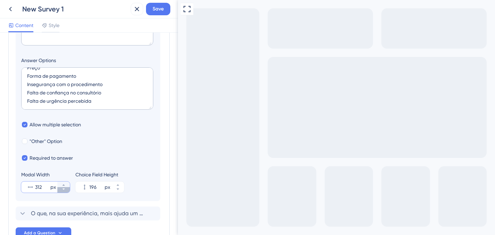
click at [68, 190] on button "312 px" at bounding box center [63, 190] width 13 height 6
click at [68, 190] on button "311 px" at bounding box center [63, 190] width 13 height 6
type input "310"
click at [92, 94] on textarea "Preço Forma de pagamento Insegurança com o procedimento Falta de confiança no c…" at bounding box center [87, 88] width 132 height 42
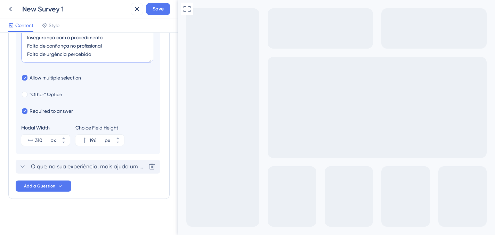
type textarea "Preço Forma de pagamento Insegurança com o procedimento Falta de confiança no p…"
click at [83, 165] on span "O que, na sua experiência, mais ajuda um paciente a aceitar fazer um tratamento?" at bounding box center [88, 167] width 115 height 8
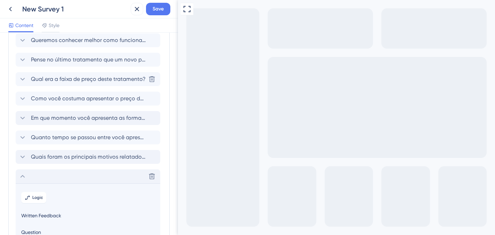
scroll to position [39, 0]
click at [80, 181] on div "Delete" at bounding box center [88, 178] width 145 height 14
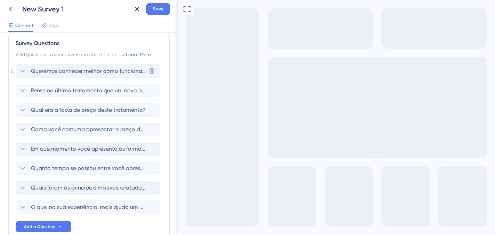
scroll to position [0, 0]
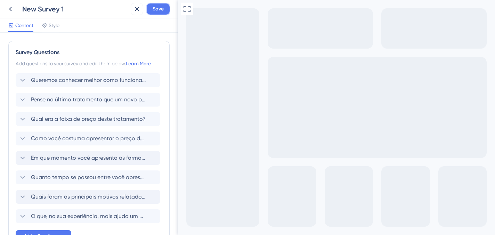
click at [160, 12] on span "Save" at bounding box center [158, 9] width 11 height 8
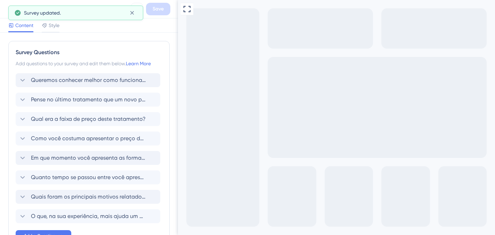
click at [80, 80] on span "Queremos conhecer melhor como funciona o processo de fechamento de tratamentos …" at bounding box center [88, 80] width 115 height 8
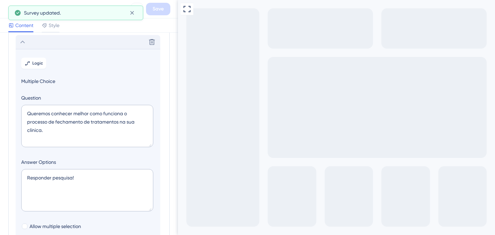
scroll to position [41, 0]
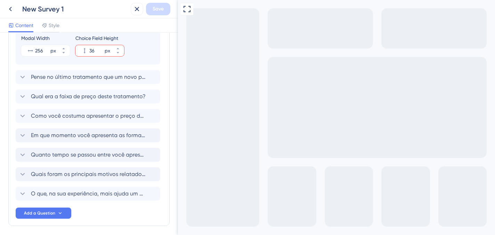
scroll to position [304, 0]
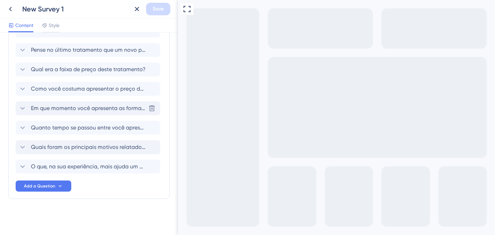
click at [93, 109] on span "Em que momento você apresenta as formas de pagamento (cartão de crédito, parcel…" at bounding box center [88, 108] width 115 height 8
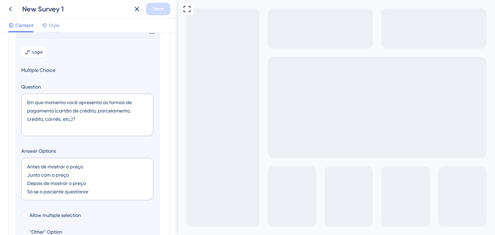
scroll to position [119, 0]
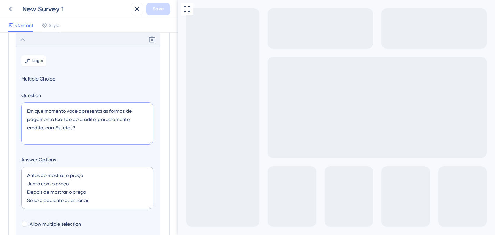
click at [38, 128] on textarea "Em que momento você apresenta as formas de pagamento (cartão de crédito, parcel…" at bounding box center [87, 124] width 132 height 42
type textarea "Em que momento você apresenta as formas de pagamento (cartão de crédito, parcel…"
click at [30, 43] on div "Delete" at bounding box center [88, 40] width 145 height 14
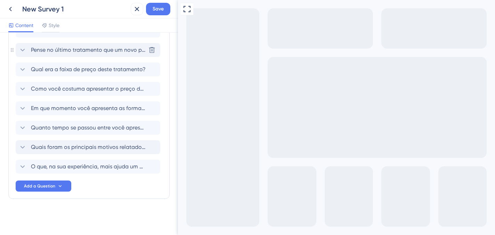
scroll to position [50, 0]
checkbox input "true"
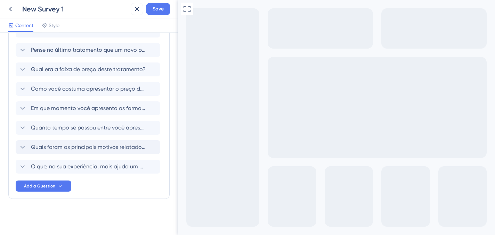
checkbox input "true"
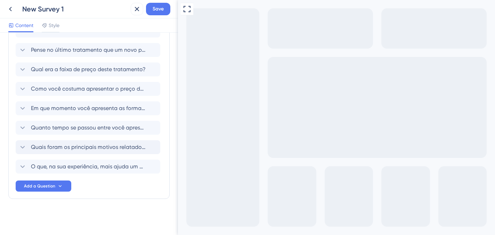
click at [153, 5] on button "Save" at bounding box center [158, 9] width 24 height 13
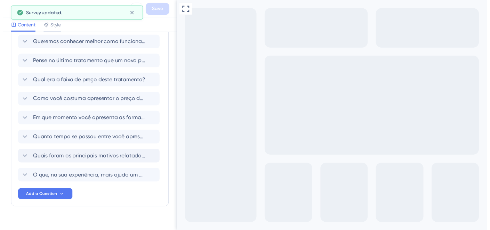
scroll to position [0, 0]
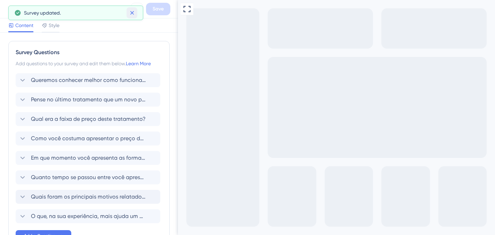
click at [130, 12] on icon at bounding box center [132, 12] width 7 height 7
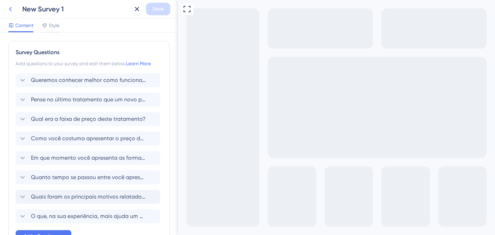
click at [11, 8] on icon at bounding box center [10, 9] width 8 height 8
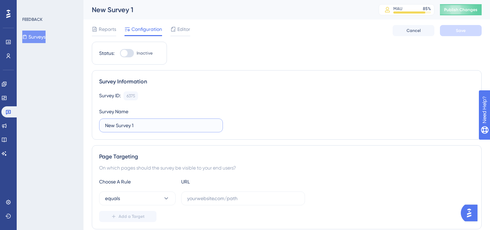
click at [152, 125] on input "New Survey 1" at bounding box center [161, 126] width 112 height 8
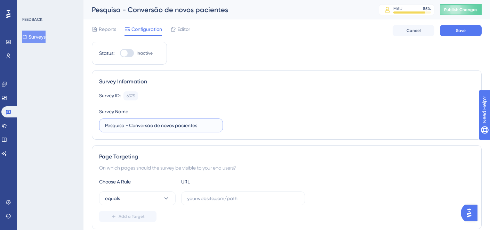
type input "Pesquisa - Conversão de novos pacientes"
click at [246, 108] on div "Survey ID: 6375 Copy Survey Name Pesquisa - Conversão de novos pacientes" at bounding box center [286, 111] width 375 height 41
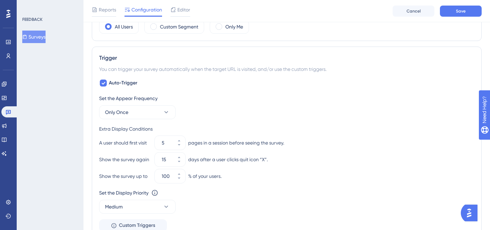
scroll to position [252, 0]
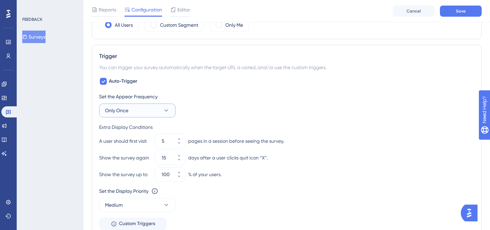
click at [166, 114] on icon at bounding box center [166, 110] width 7 height 7
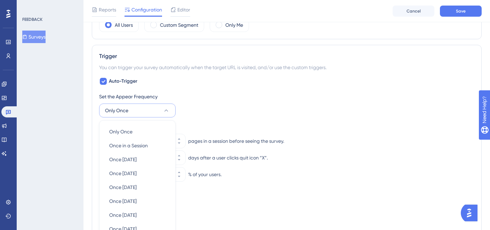
scroll to position [325, 0]
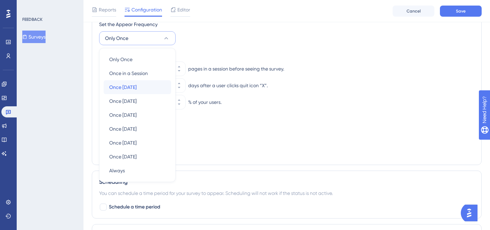
click at [144, 89] on div "Once [DATE] Once [DATE]" at bounding box center [137, 87] width 56 height 14
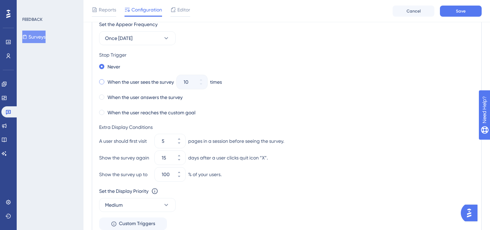
click at [155, 83] on label "When the user sees the survey" at bounding box center [140, 82] width 66 height 8
click at [202, 85] on icon at bounding box center [201, 84] width 4 height 4
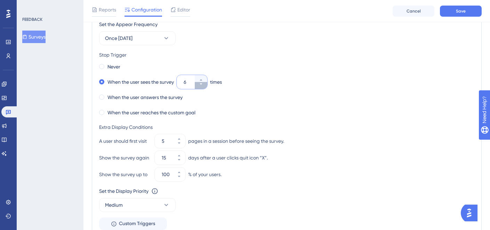
click at [202, 85] on icon at bounding box center [201, 84] width 4 height 4
type input "5"
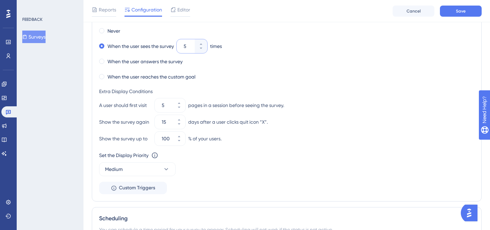
scroll to position [366, 0]
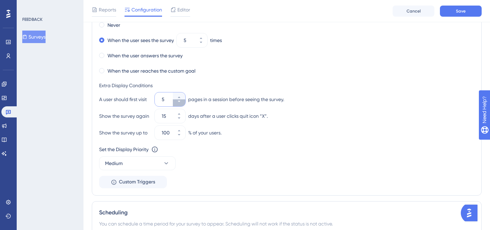
click at [183, 102] on button "5" at bounding box center [179, 102] width 13 height 7
click at [183, 102] on button "4" at bounding box center [179, 102] width 13 height 7
click at [183, 102] on button "3" at bounding box center [179, 102] width 13 height 7
click at [183, 102] on button "2" at bounding box center [179, 102] width 13 height 7
click at [183, 102] on button "1" at bounding box center [179, 102] width 13 height 7
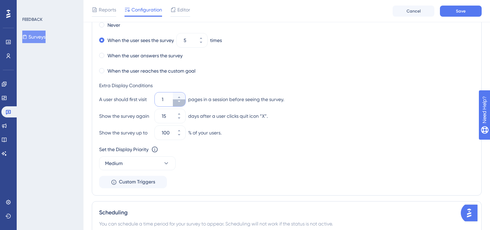
click at [183, 102] on button "1" at bounding box center [179, 102] width 13 height 7
type input "1"
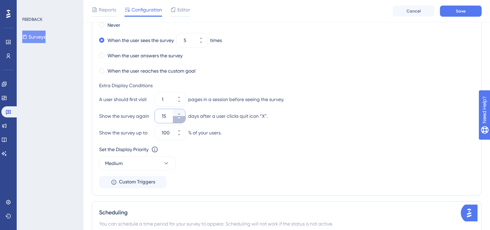
click at [181, 119] on icon at bounding box center [179, 118] width 4 height 4
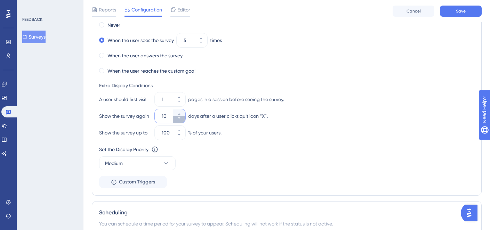
click at [181, 119] on icon at bounding box center [179, 118] width 4 height 4
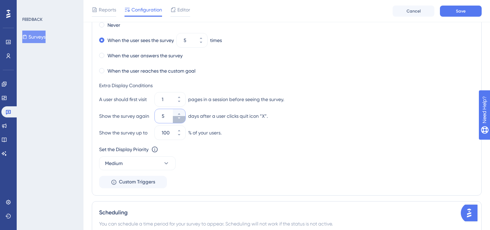
click at [181, 119] on icon at bounding box center [179, 118] width 4 height 4
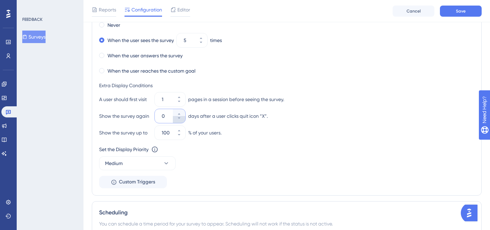
click at [181, 119] on icon at bounding box center [179, 118] width 4 height 4
click at [181, 114] on icon at bounding box center [179, 114] width 4 height 4
click at [241, 140] on div "Set the Appear Frequency Once [DATE] Stop Trigger Never When the user sees the …" at bounding box center [286, 83] width 375 height 210
click at [183, 114] on button "1" at bounding box center [179, 112] width 13 height 7
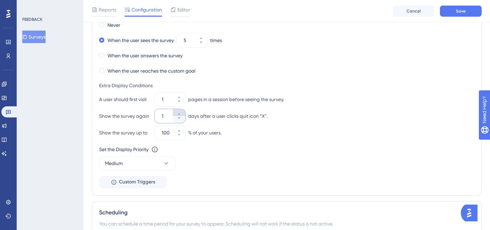
type input "2"
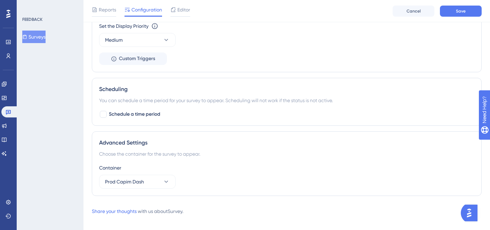
scroll to position [497, 0]
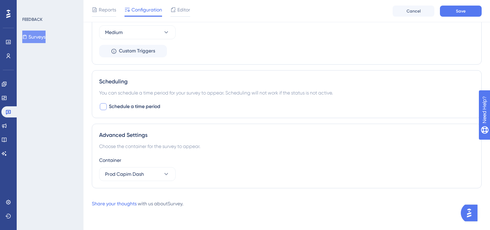
click at [146, 104] on span "Schedule a time period" at bounding box center [134, 107] width 51 height 8
checkbox input "true"
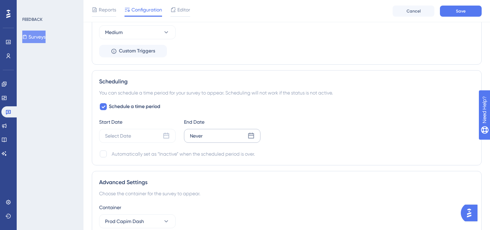
click at [206, 136] on div "Never" at bounding box center [222, 136] width 77 height 14
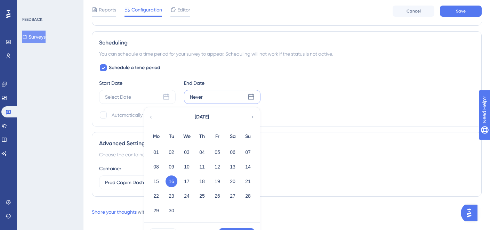
scroll to position [538, 0]
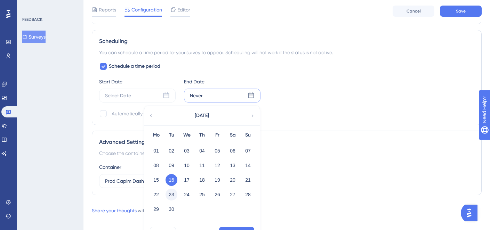
click at [170, 192] on button "23" at bounding box center [172, 195] width 12 height 12
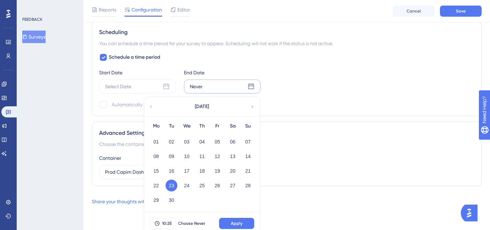
scroll to position [548, 0]
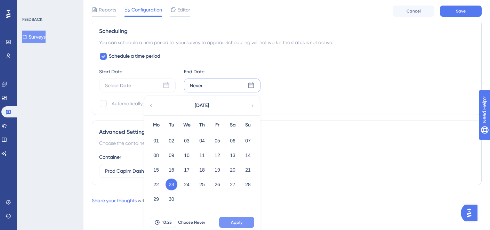
click at [240, 220] on span "Apply" at bounding box center [236, 223] width 11 height 6
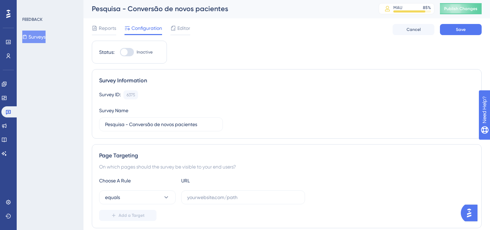
scroll to position [0, 0]
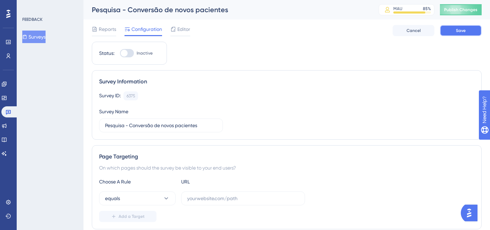
click at [462, 30] on span "Save" at bounding box center [461, 31] width 10 height 6
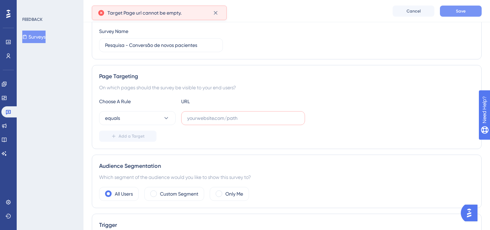
scroll to position [83, 0]
click at [242, 121] on input "text" at bounding box center [243, 118] width 112 height 8
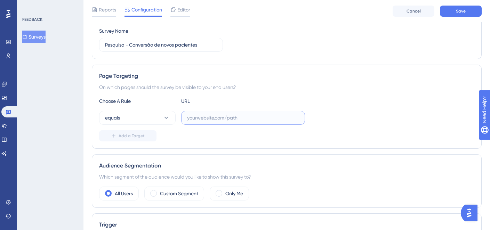
paste input "[URL][DOMAIN_NAME]"
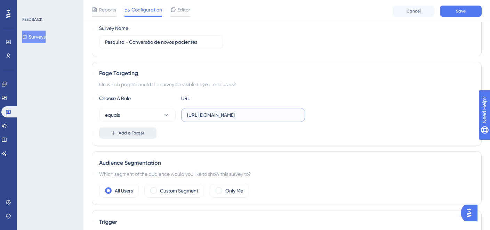
type input "[URL][DOMAIN_NAME]"
click at [144, 130] on button "Add a Target" at bounding box center [127, 133] width 57 height 11
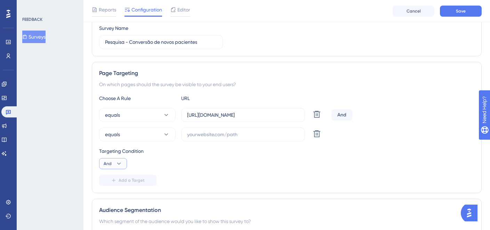
click at [122, 162] on button "And" at bounding box center [113, 163] width 28 height 11
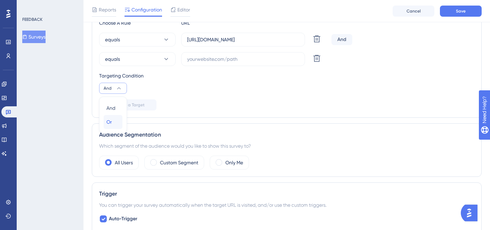
click at [108, 123] on span "Or" at bounding box center [109, 122] width 6 height 8
click at [229, 64] on label at bounding box center [243, 59] width 124 height 14
click at [229, 63] on input "text" at bounding box center [243, 59] width 112 height 8
paste input "[URL][DOMAIN_NAME]"
type input "[URL][DOMAIN_NAME]"
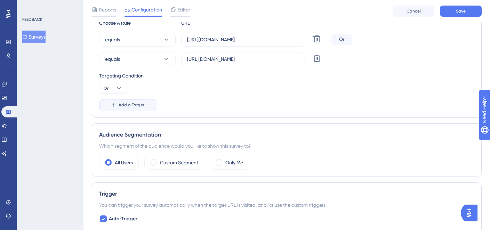
click at [133, 104] on span "Add a Target" at bounding box center [132, 105] width 26 height 6
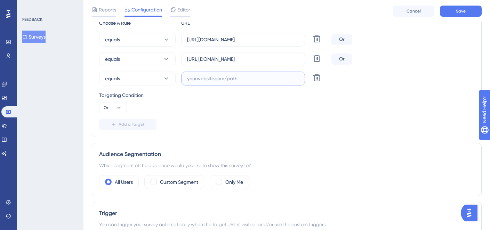
click at [210, 78] on input "text" at bounding box center [243, 79] width 112 height 8
paste input "[URL][DOMAIN_NAME]"
type input "[URL][DOMAIN_NAME]"
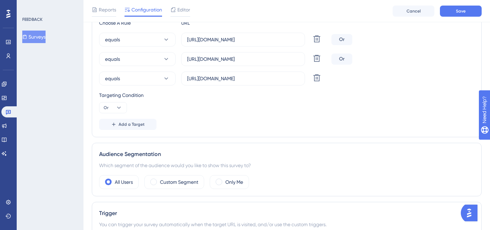
click at [274, 127] on div "Add a Target" at bounding box center [286, 124] width 375 height 11
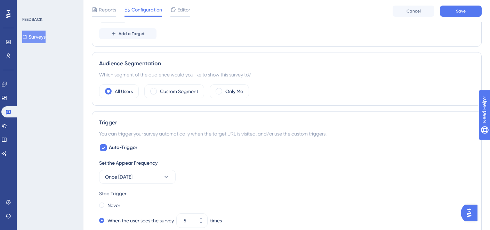
scroll to position [254, 0]
click at [191, 93] on label "Custom Segment" at bounding box center [179, 90] width 38 height 8
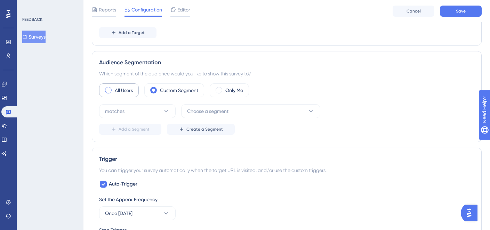
click at [120, 94] on label "All Users" at bounding box center [124, 90] width 18 height 8
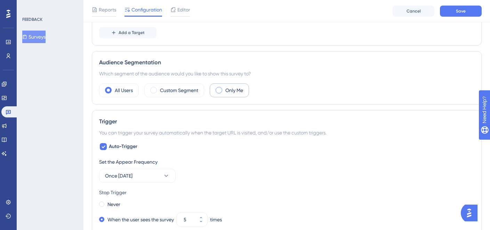
click at [243, 94] on label "Only Me" at bounding box center [234, 90] width 18 height 8
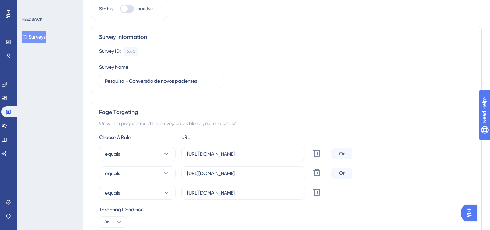
scroll to position [0, 0]
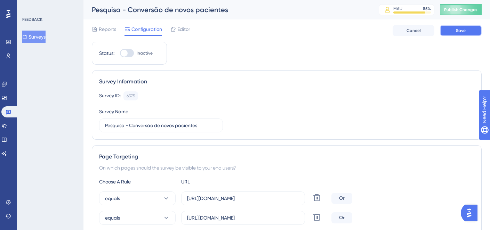
click at [456, 30] on button "Save" at bounding box center [461, 30] width 42 height 11
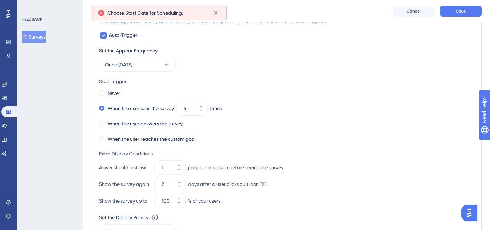
scroll to position [530, 0]
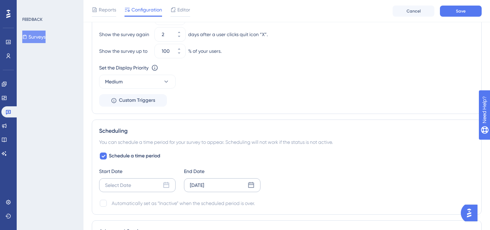
click at [131, 187] on div "Select Date" at bounding box center [118, 185] width 26 height 8
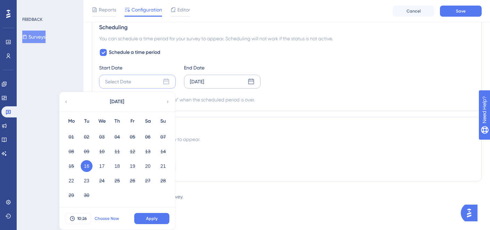
click at [97, 221] on span "Choose Now" at bounding box center [107, 219] width 24 height 6
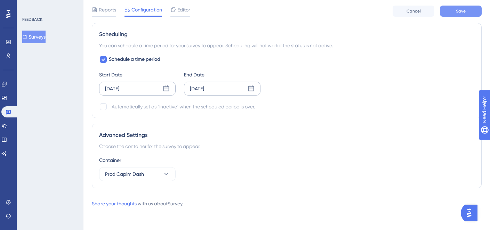
click at [449, 15] on button "Save" at bounding box center [461, 11] width 42 height 11
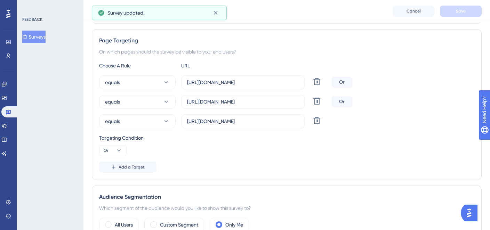
scroll to position [0, 0]
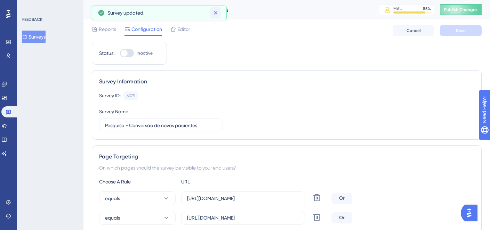
click at [214, 15] on icon at bounding box center [215, 12] width 7 height 7
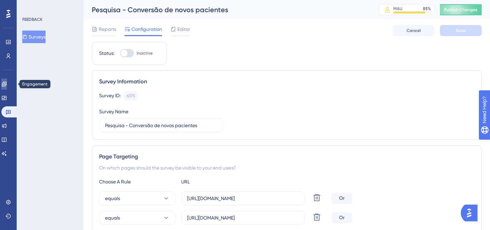
click at [7, 87] on icon at bounding box center [4, 84] width 6 height 6
